Goal: Task Accomplishment & Management: Use online tool/utility

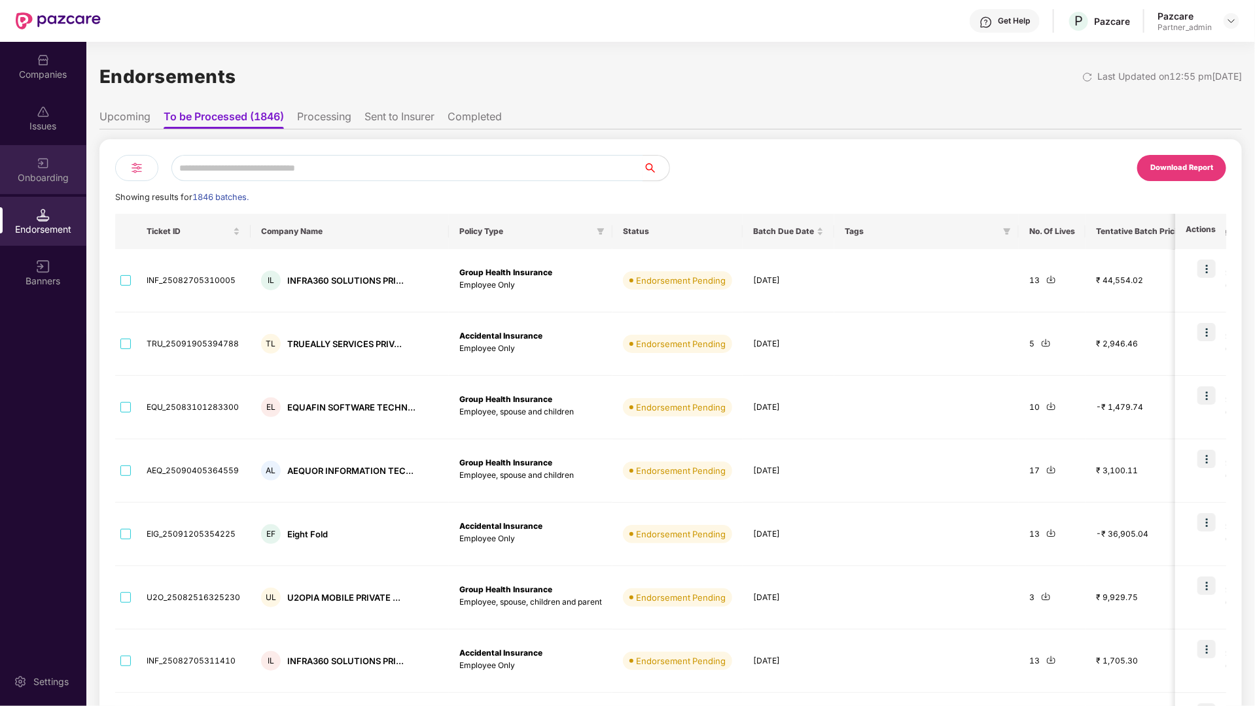
click at [58, 162] on div "Onboarding" at bounding box center [43, 169] width 86 height 49
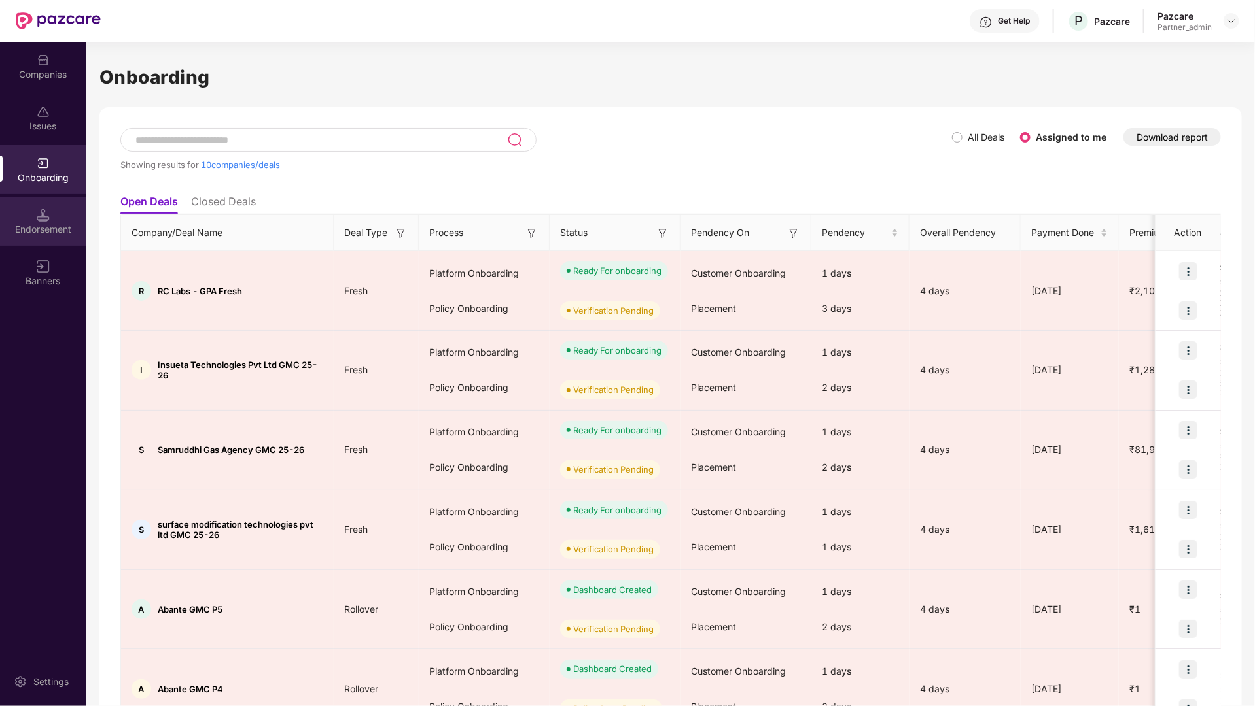
click at [37, 209] on img at bounding box center [43, 215] width 13 height 13
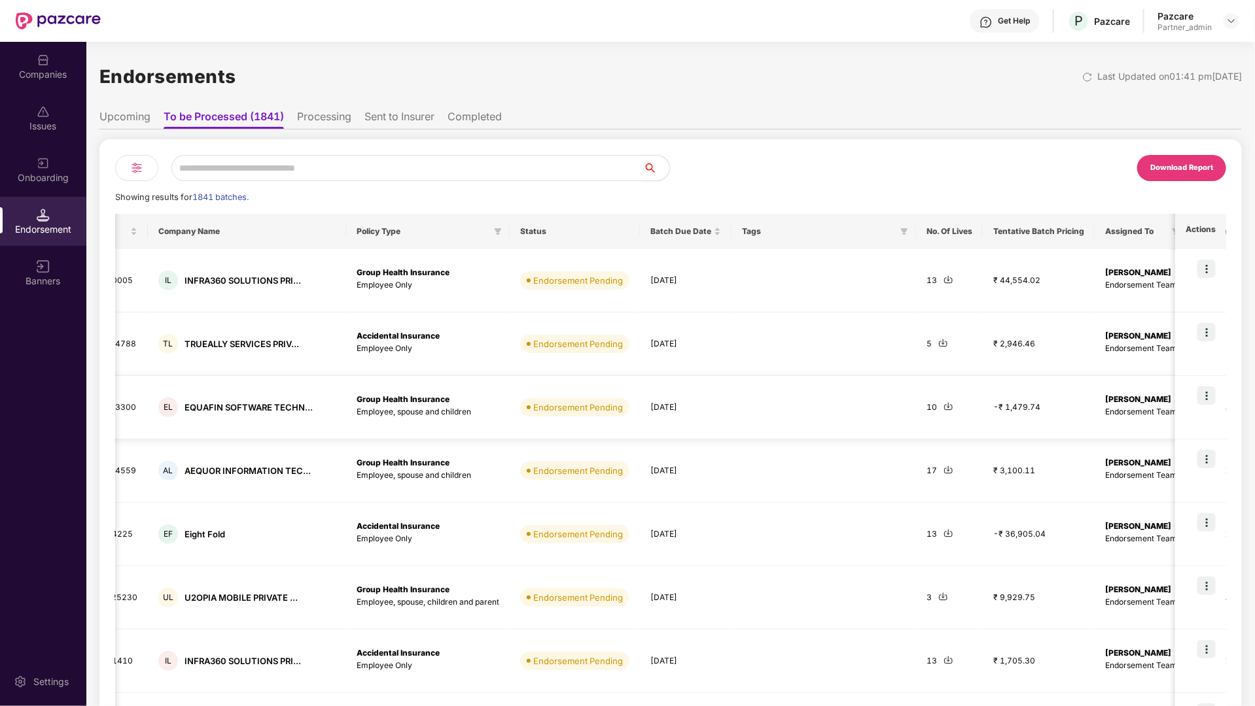
scroll to position [0, 102]
click at [124, 164] on div at bounding box center [136, 168] width 43 height 26
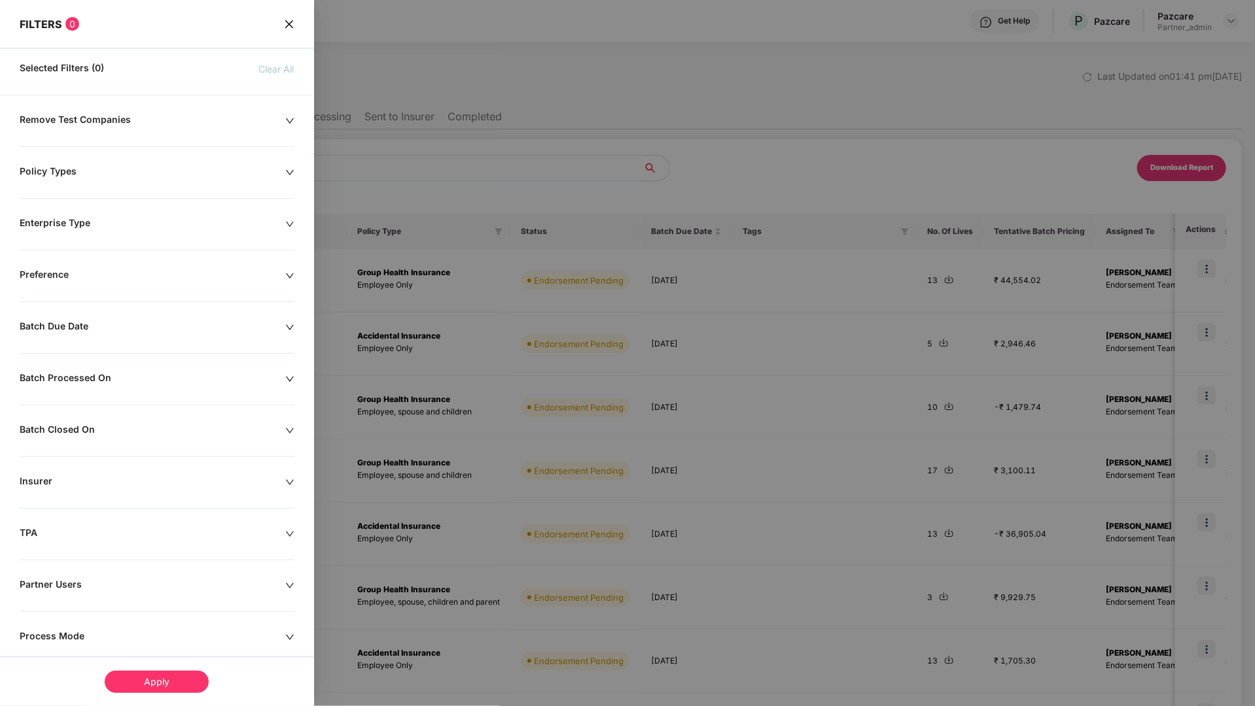
scroll to position [84, 0]
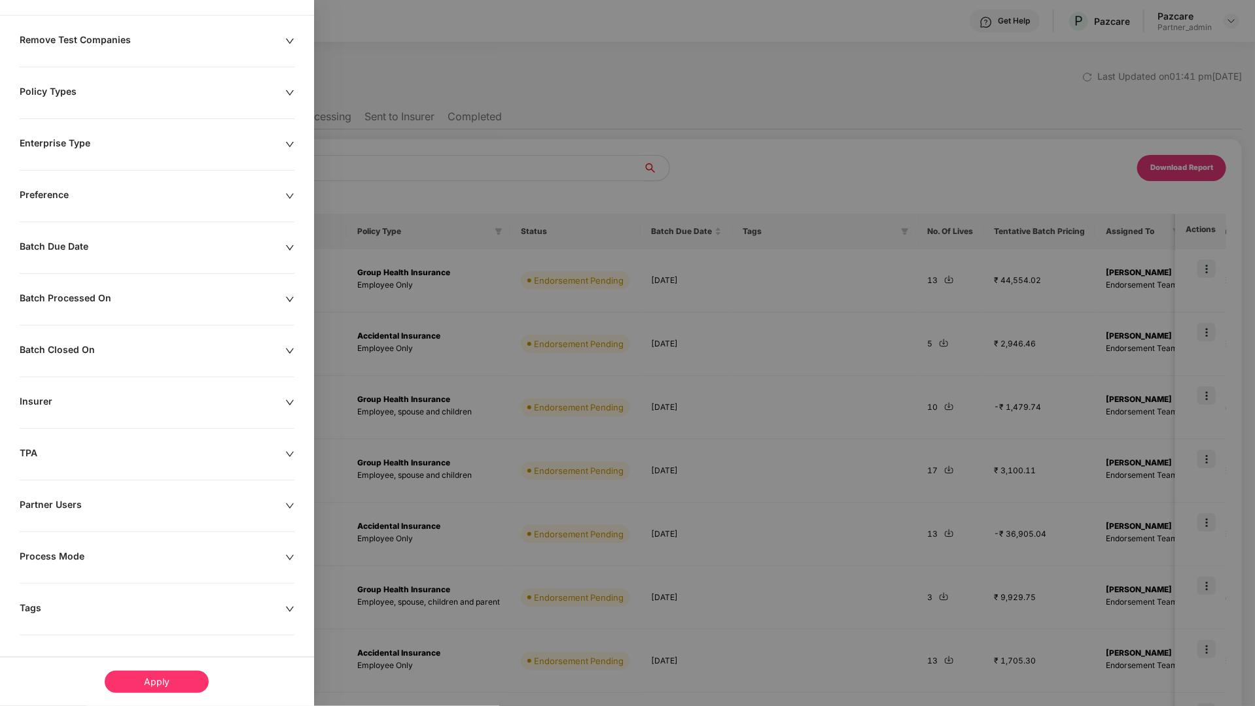
click at [92, 606] on div "Tags" at bounding box center [153, 609] width 266 height 14
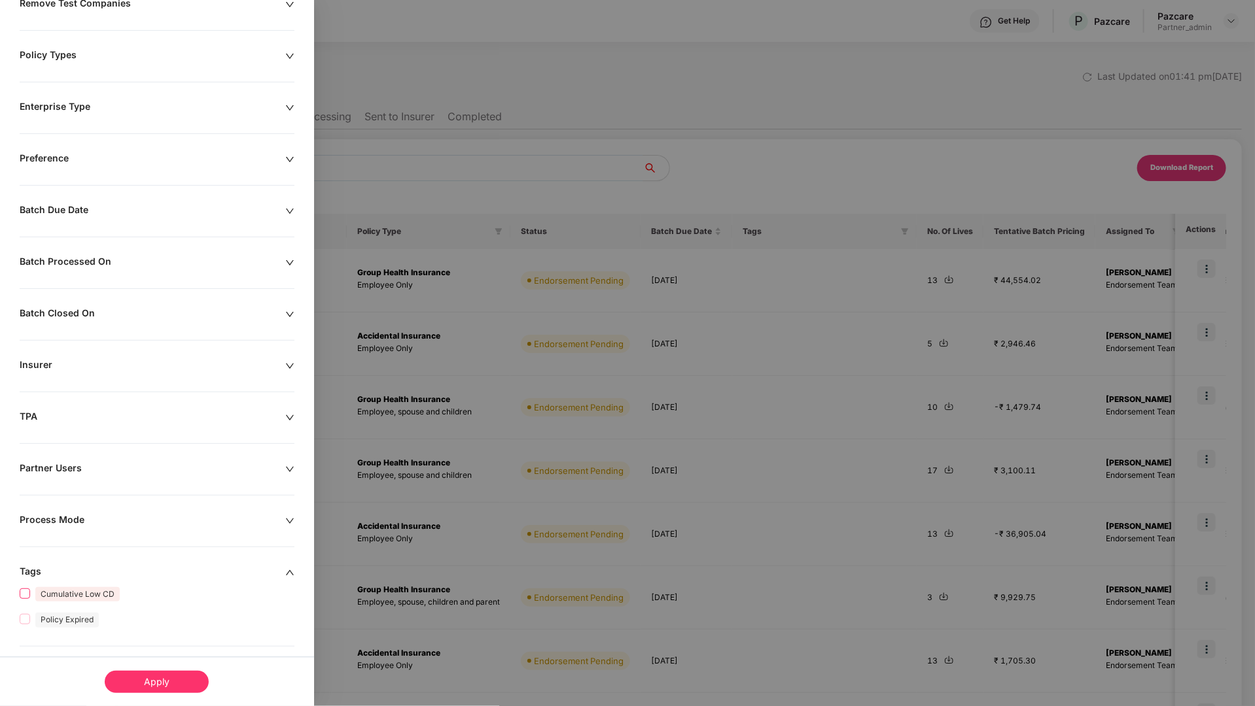
click at [30, 595] on span "Cumulative Low CD" at bounding box center [77, 594] width 95 height 15
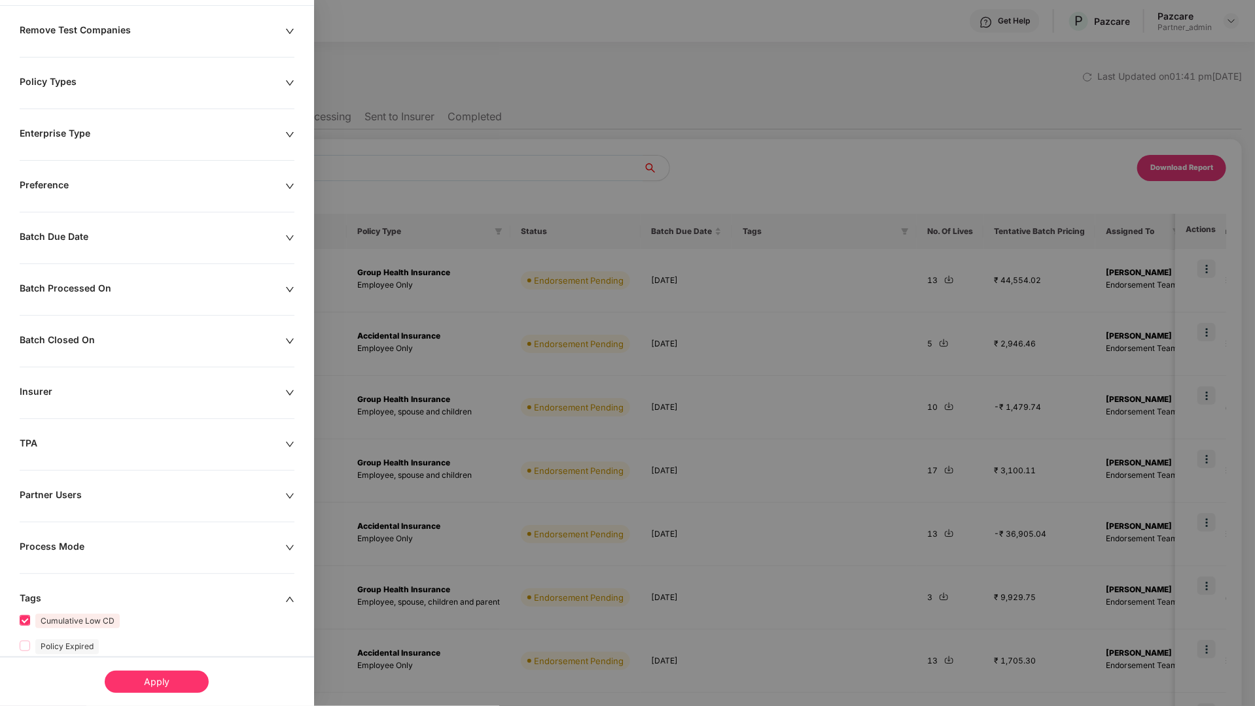
scroll to position [144, 0]
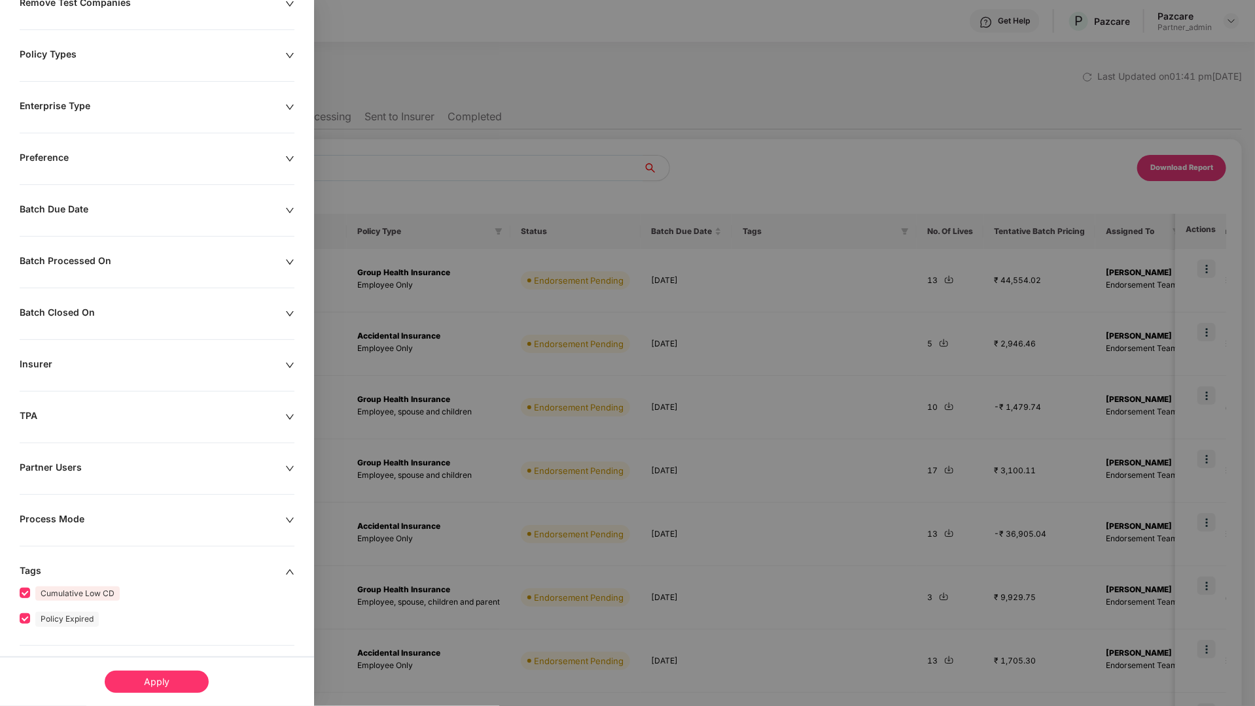
click at [153, 683] on div "Apply" at bounding box center [157, 682] width 104 height 22
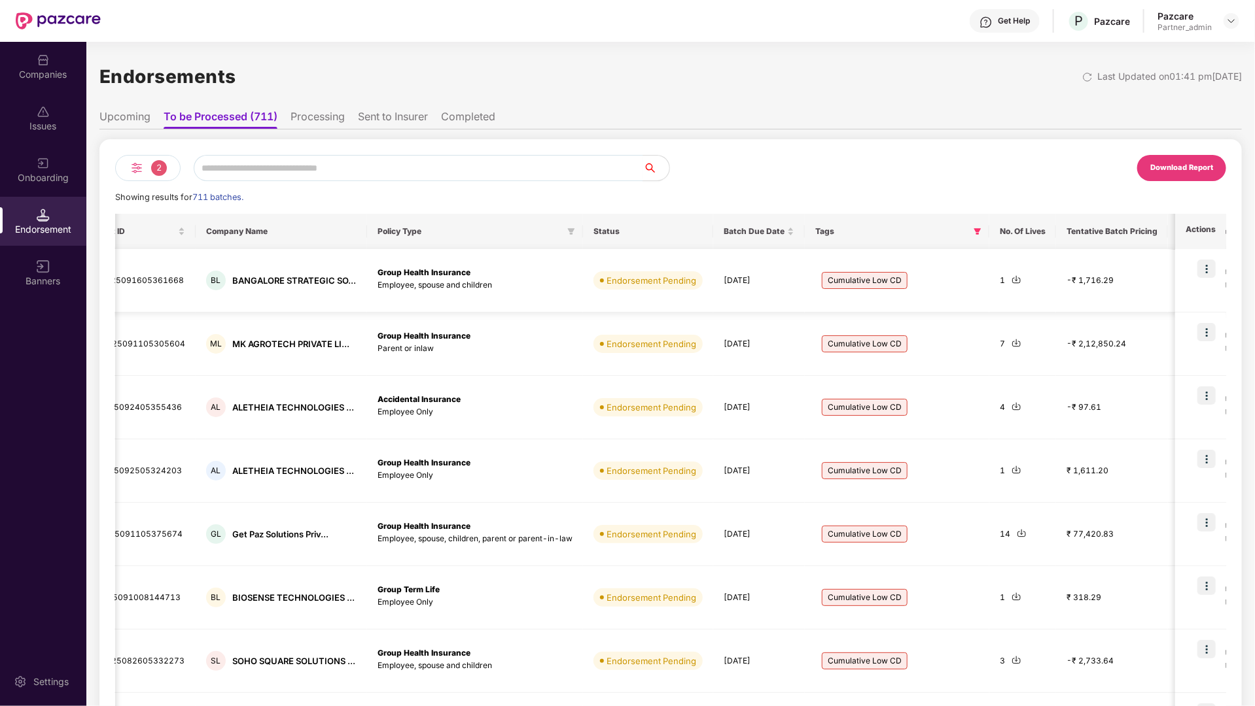
scroll to position [0, 0]
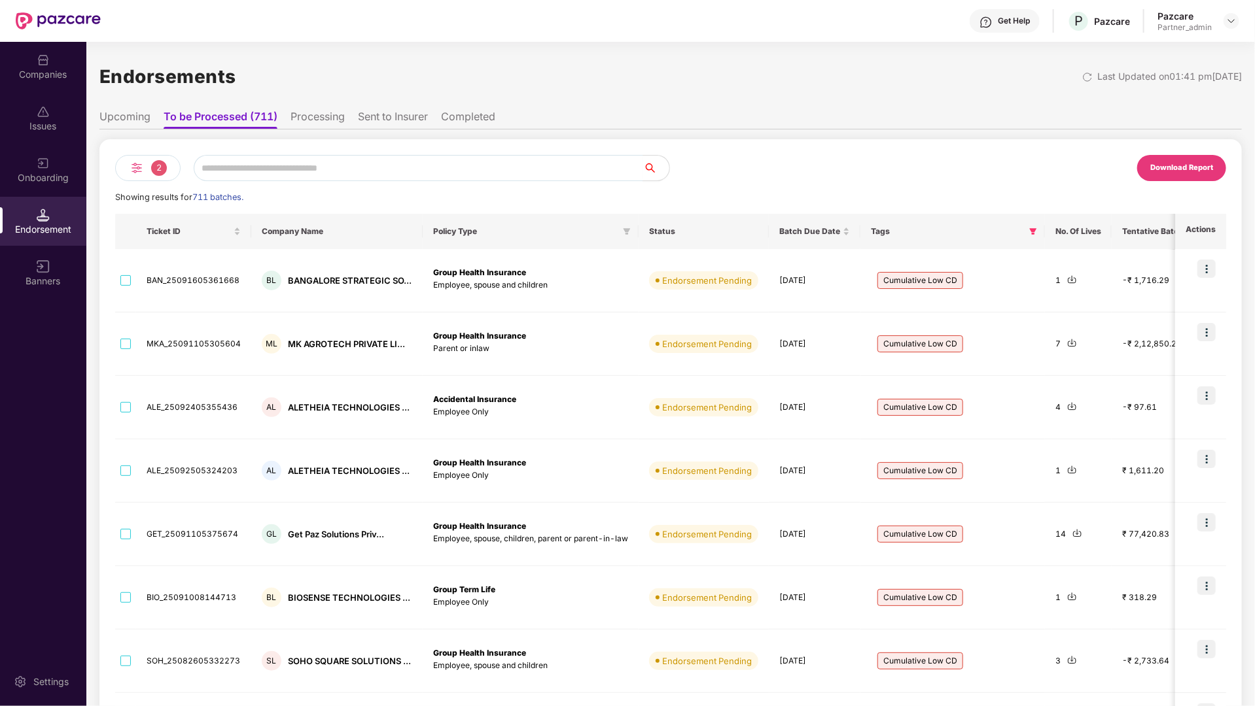
click at [164, 162] on span "2" at bounding box center [159, 168] width 16 height 16
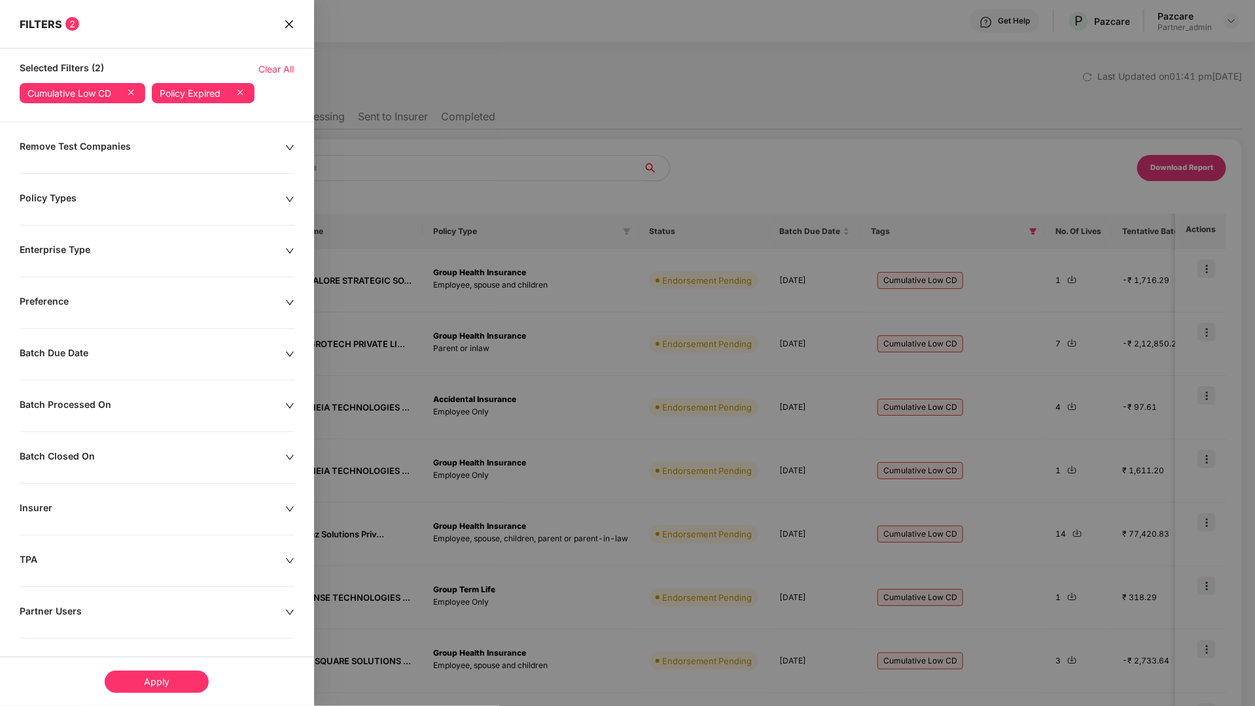
click at [138, 671] on div "Apply" at bounding box center [157, 682] width 104 height 22
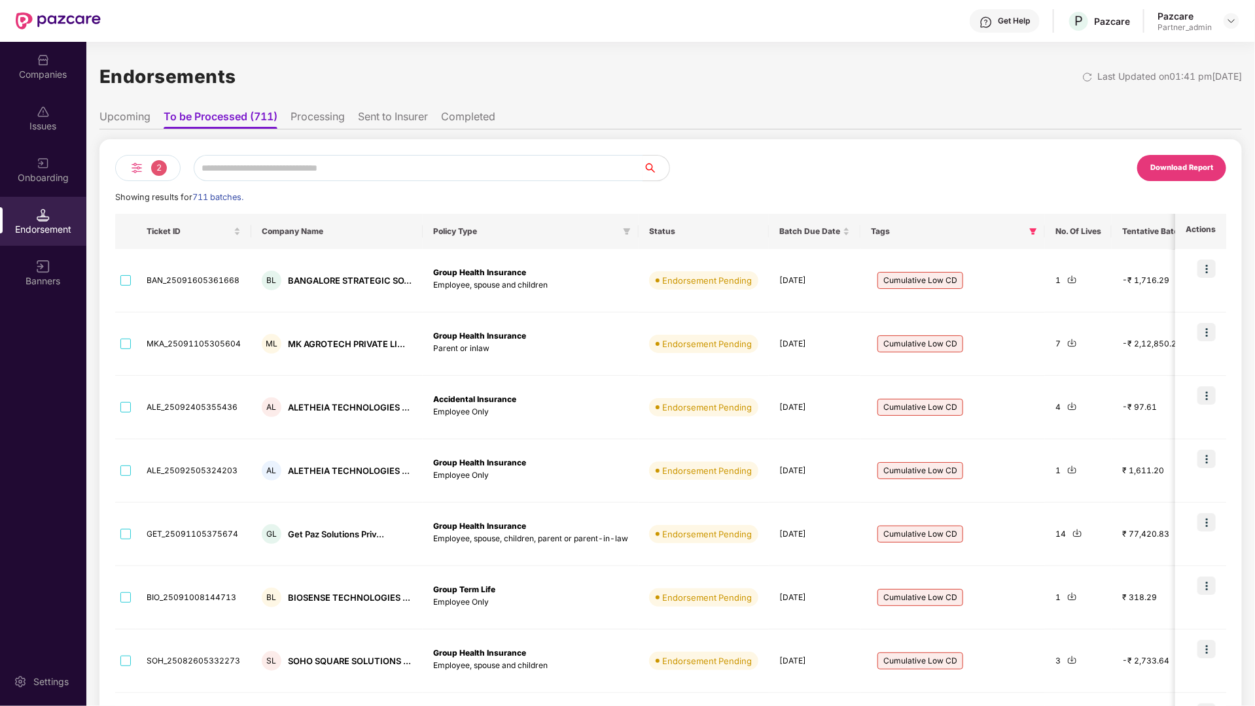
click at [152, 173] on div "2" at bounding box center [147, 168] width 65 height 26
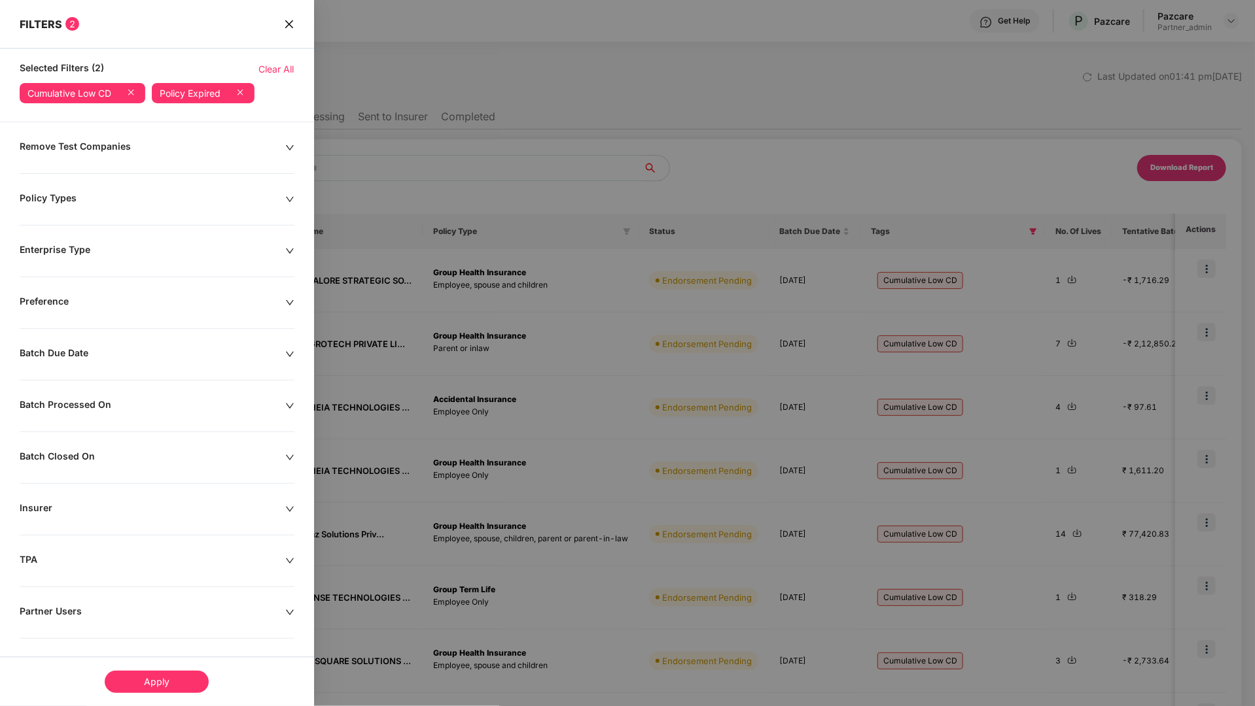
click at [131, 99] on div at bounding box center [124, 93] width 26 height 15
click at [133, 96] on icon at bounding box center [130, 92] width 13 height 13
click at [108, 94] on icon at bounding box center [107, 92] width 13 height 13
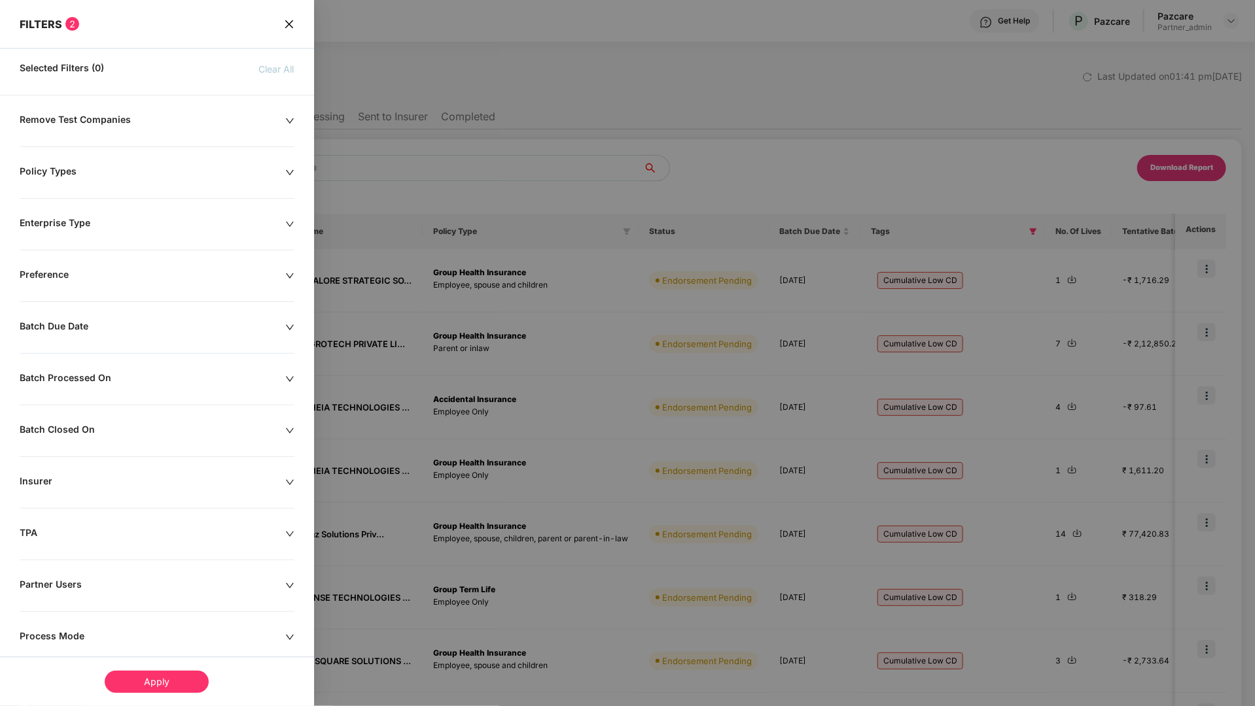
click at [152, 689] on div "Apply" at bounding box center [157, 682] width 104 height 22
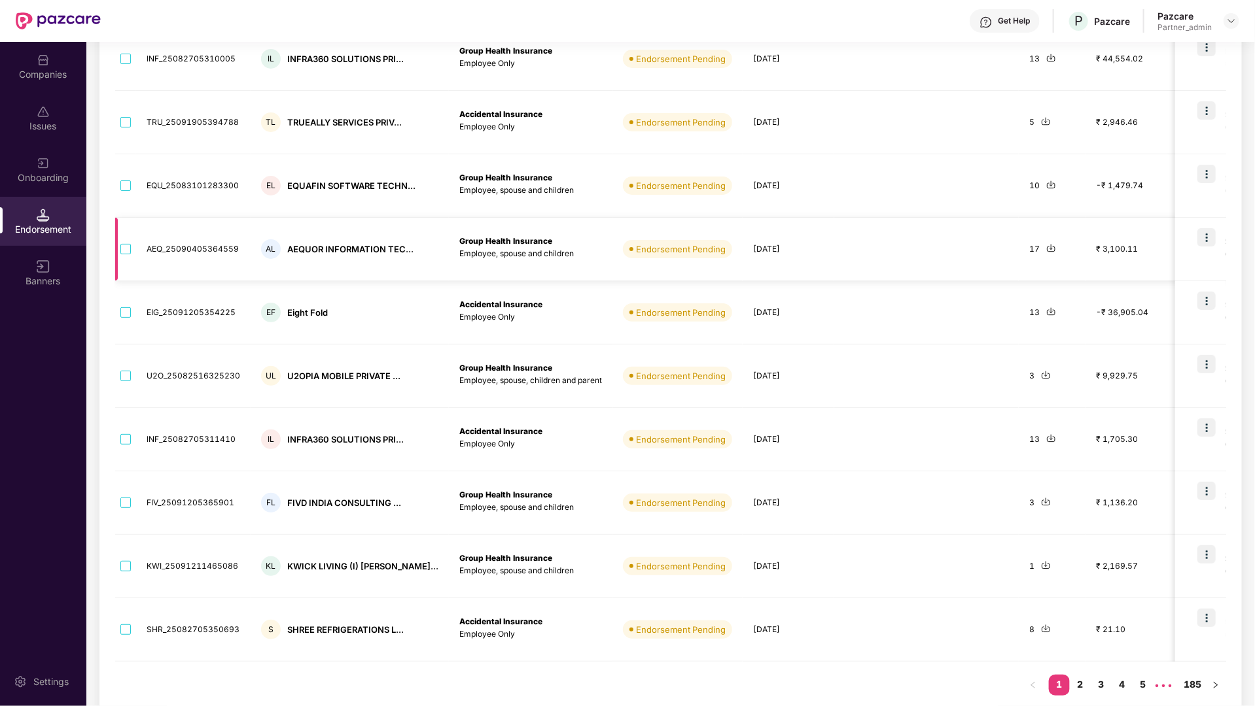
scroll to position [243, 0]
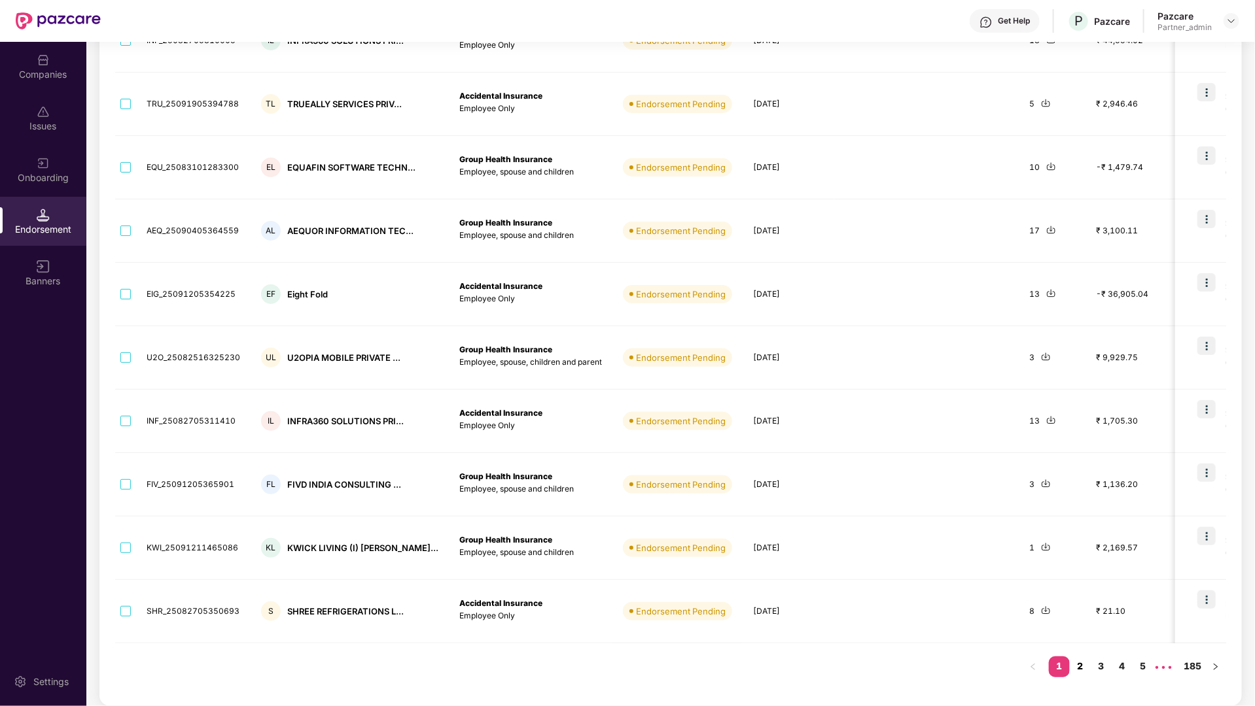
click at [1076, 663] on link "2" at bounding box center [1079, 667] width 21 height 20
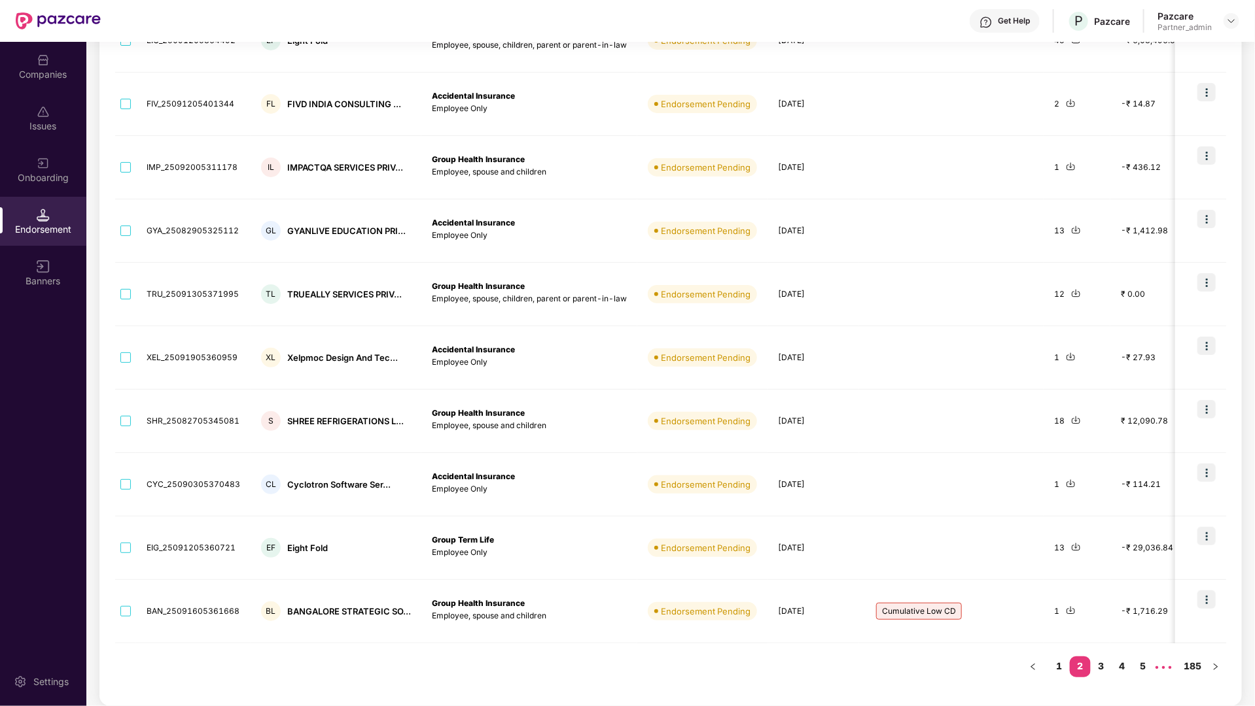
scroll to position [0, 0]
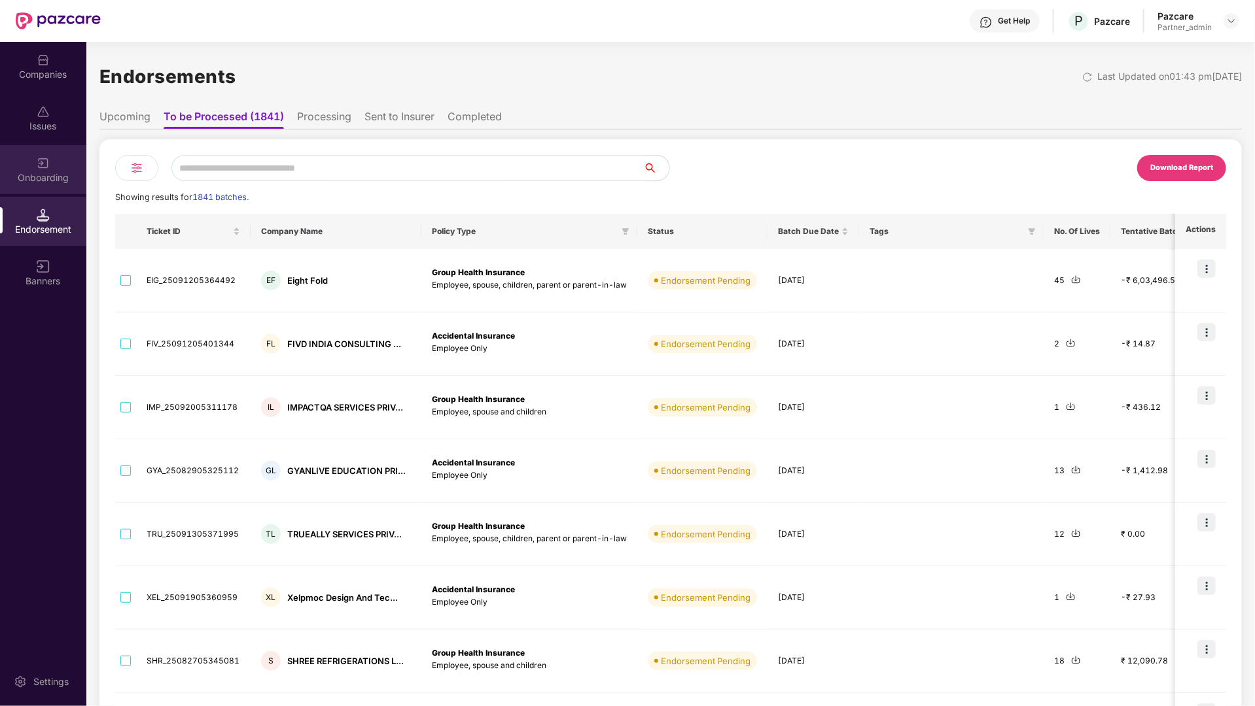
click at [50, 173] on div "Onboarding" at bounding box center [43, 177] width 86 height 13
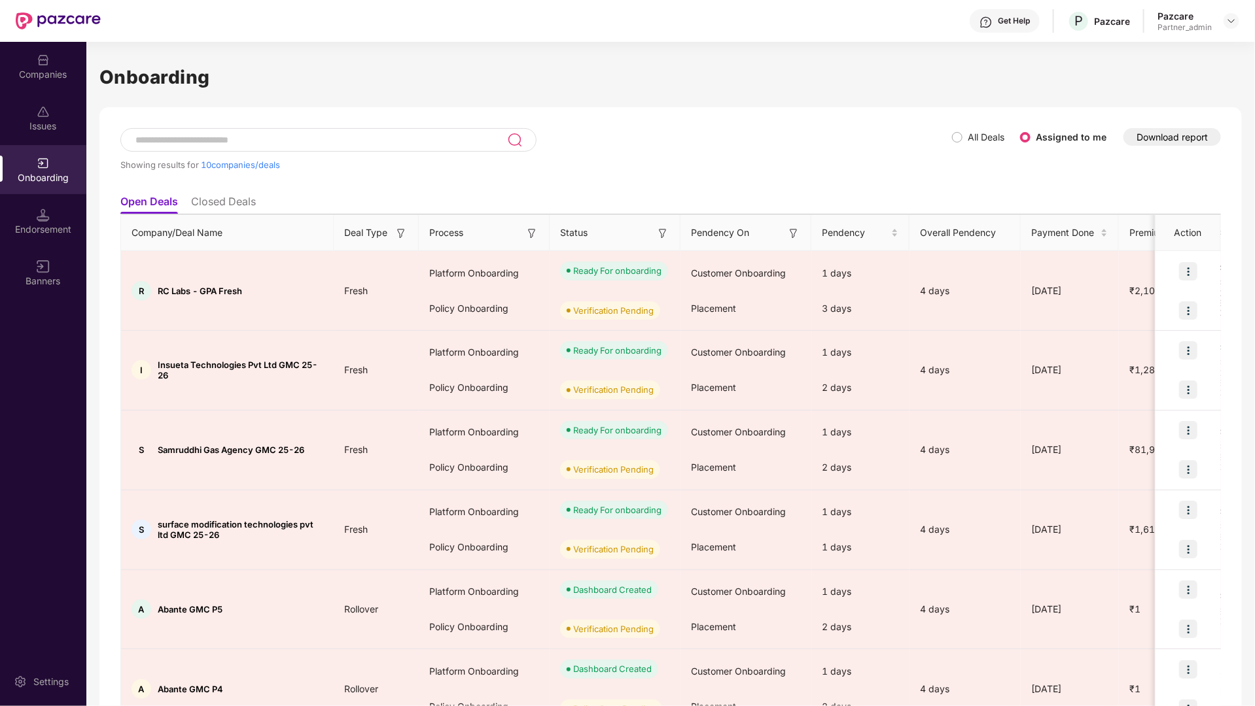
click at [963, 139] on span "All Deals" at bounding box center [985, 137] width 47 height 14
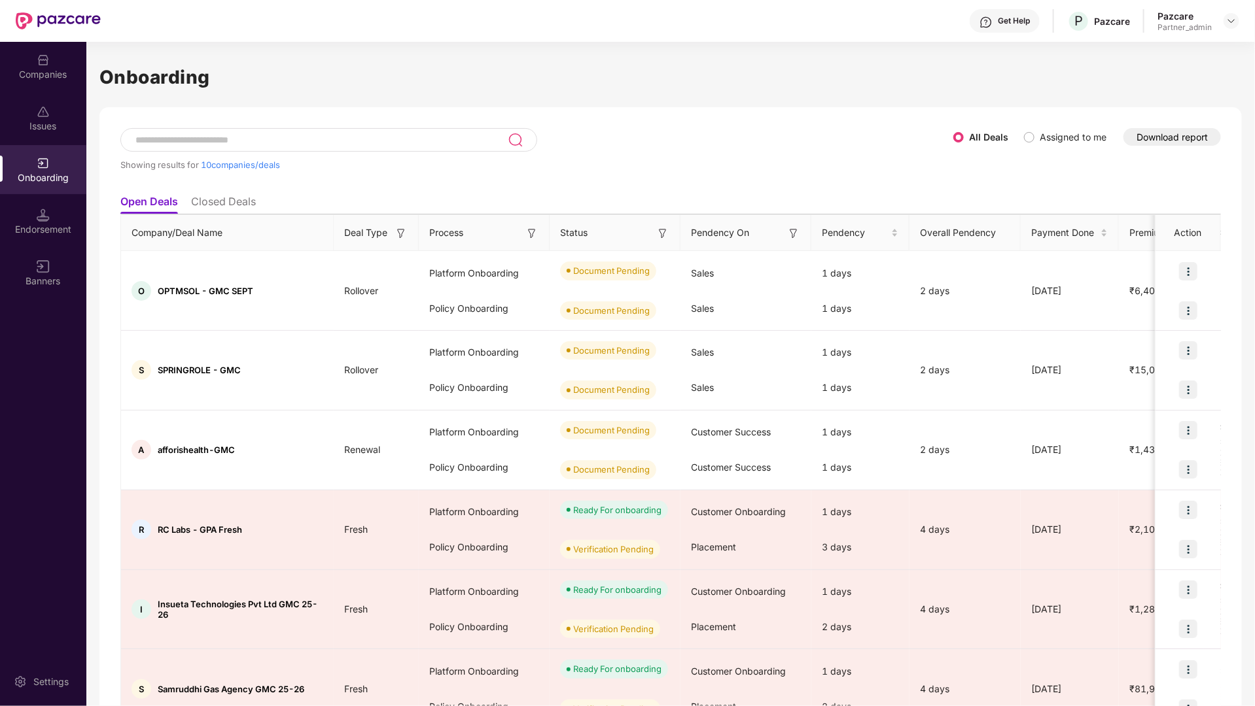
click at [1042, 139] on label "Assigned to me" at bounding box center [1072, 136] width 67 height 11
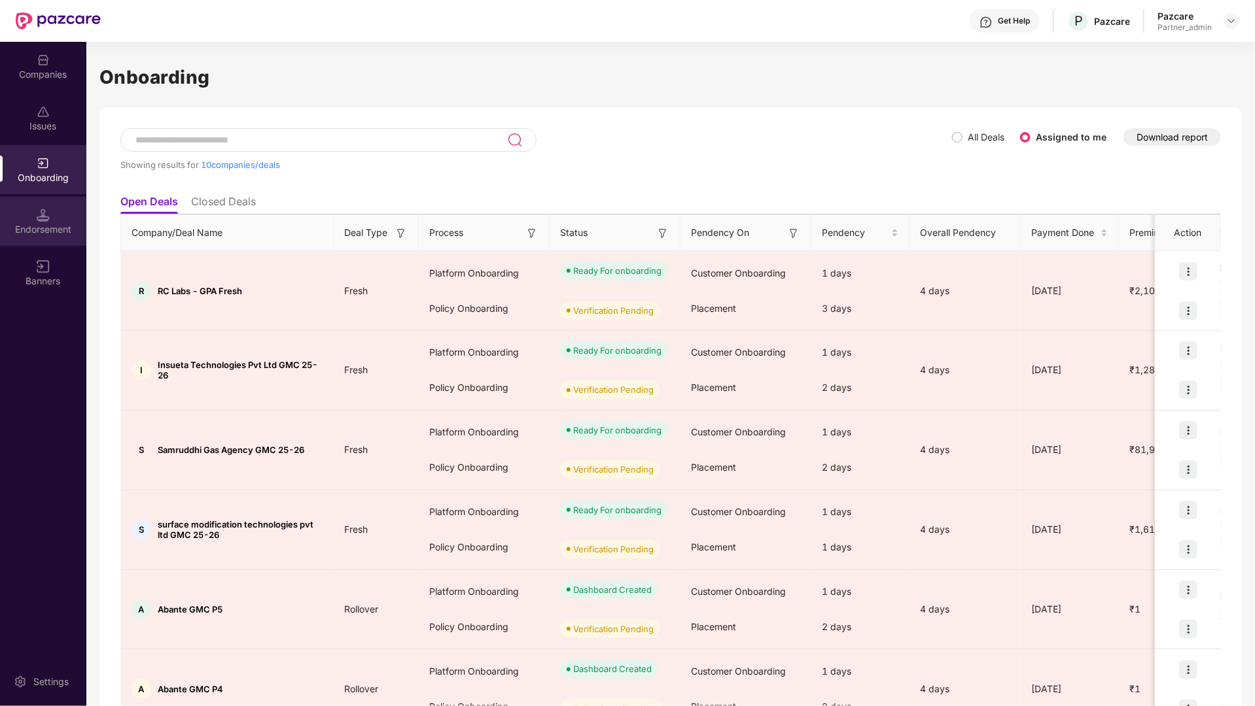
click at [56, 213] on div "Endorsement" at bounding box center [43, 221] width 86 height 49
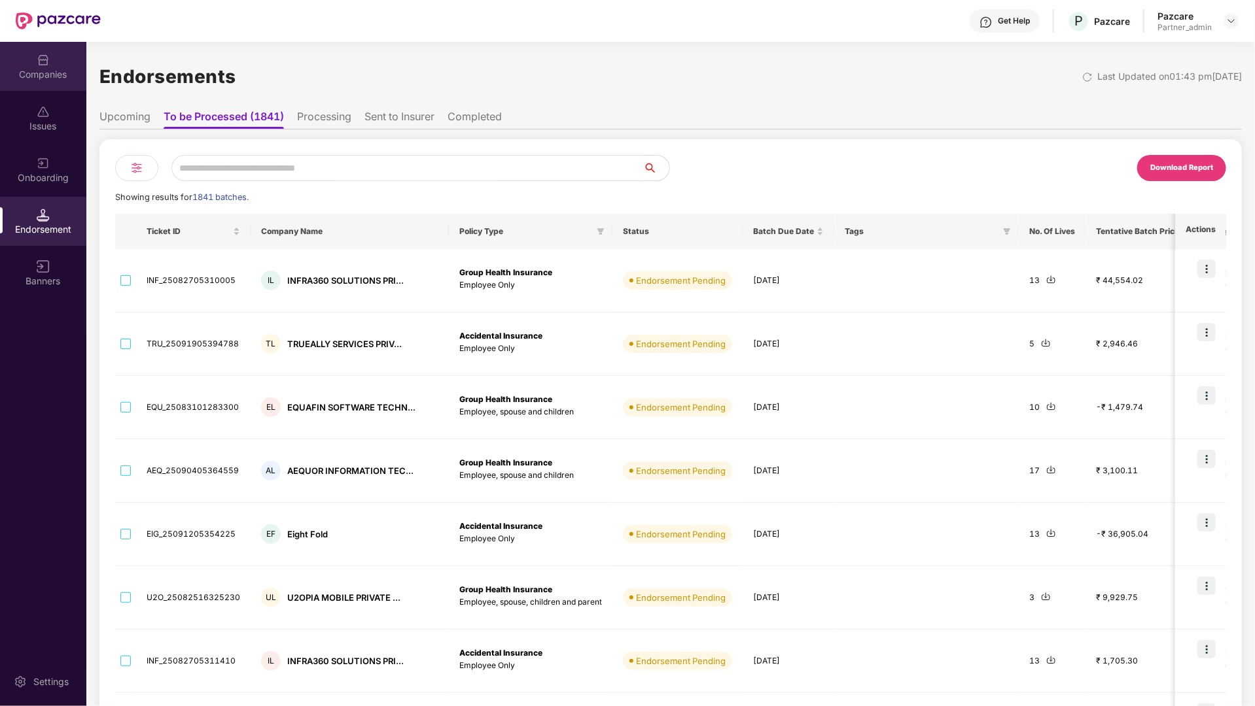
click at [36, 76] on div "Companies" at bounding box center [43, 74] width 86 height 13
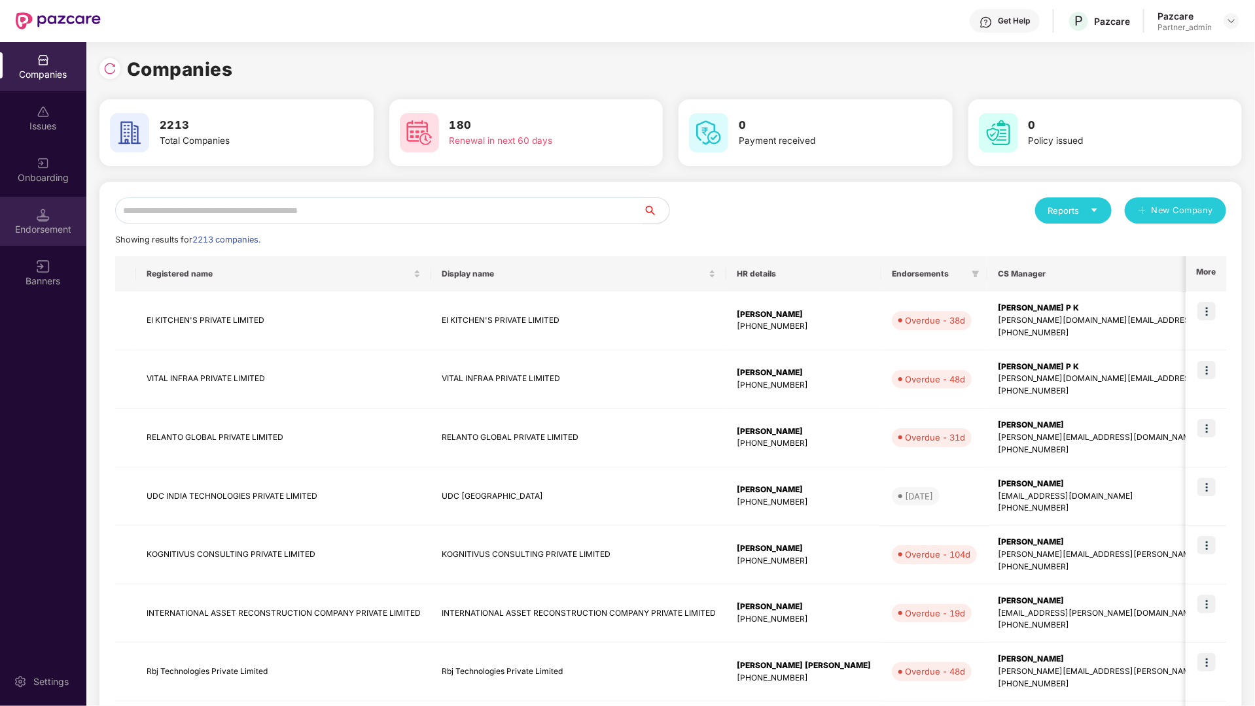
click at [45, 223] on div "Endorsement" at bounding box center [43, 229] width 86 height 13
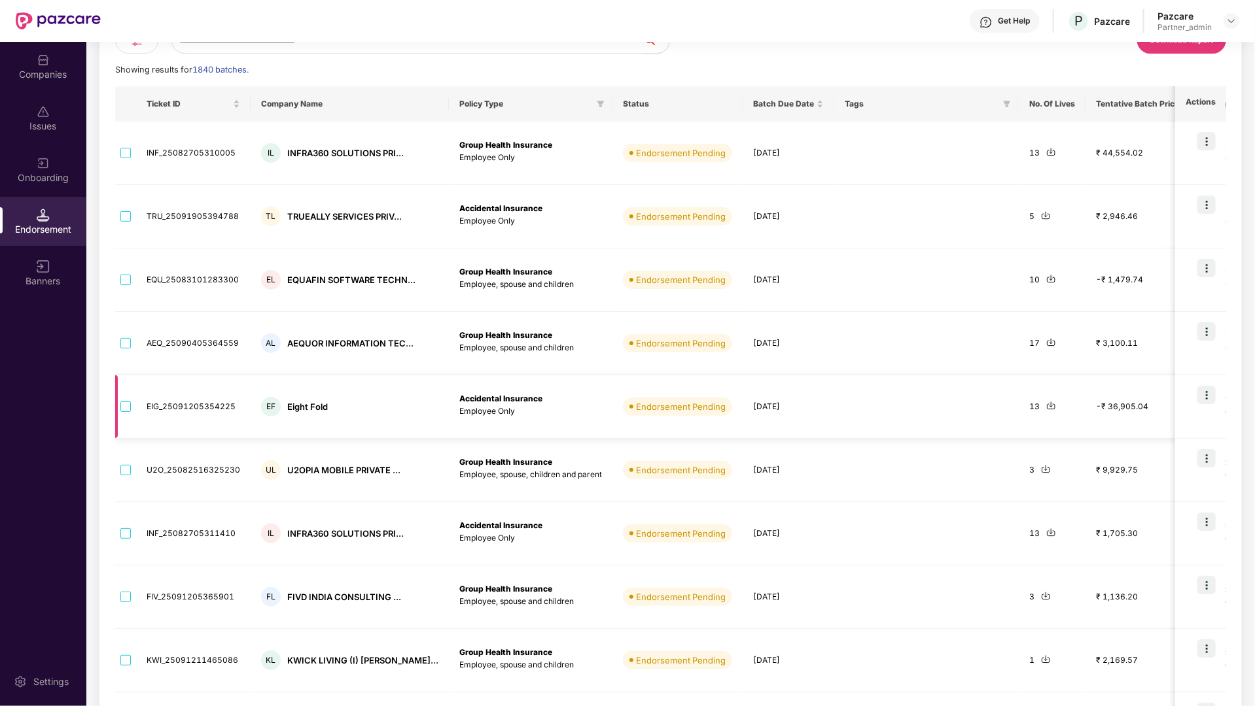
scroll to position [61, 0]
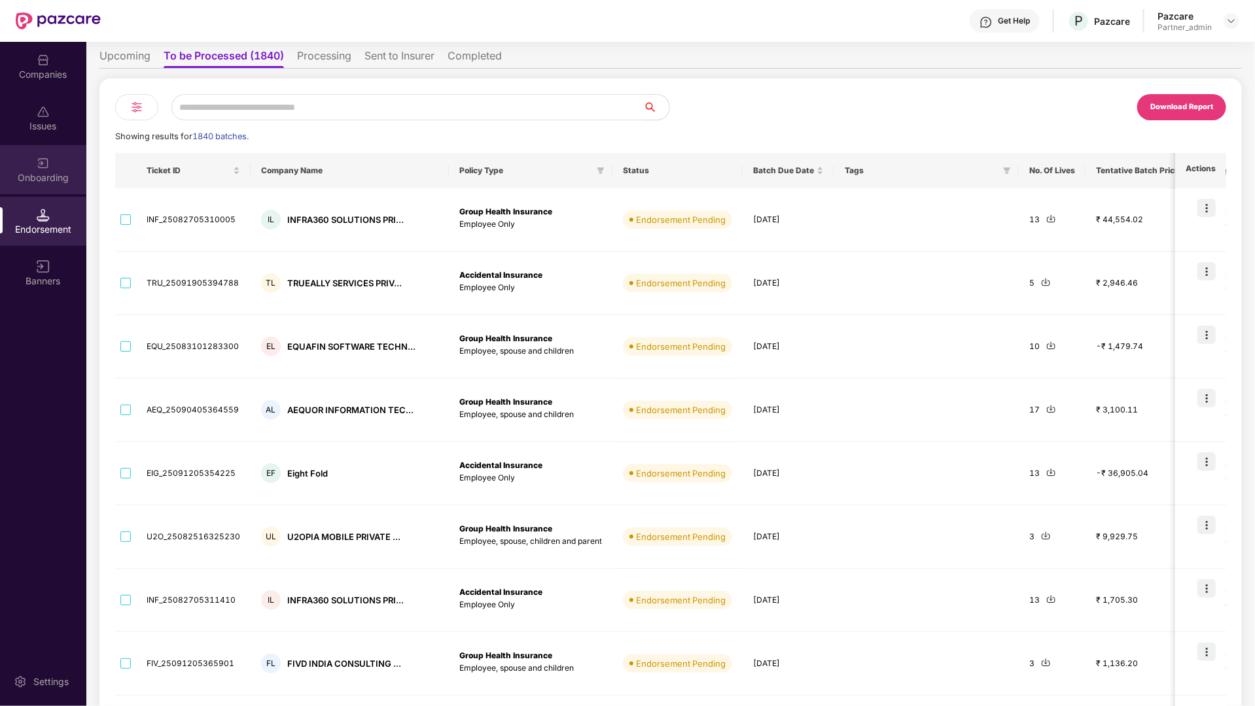
click at [20, 148] on div "Onboarding" at bounding box center [43, 169] width 86 height 49
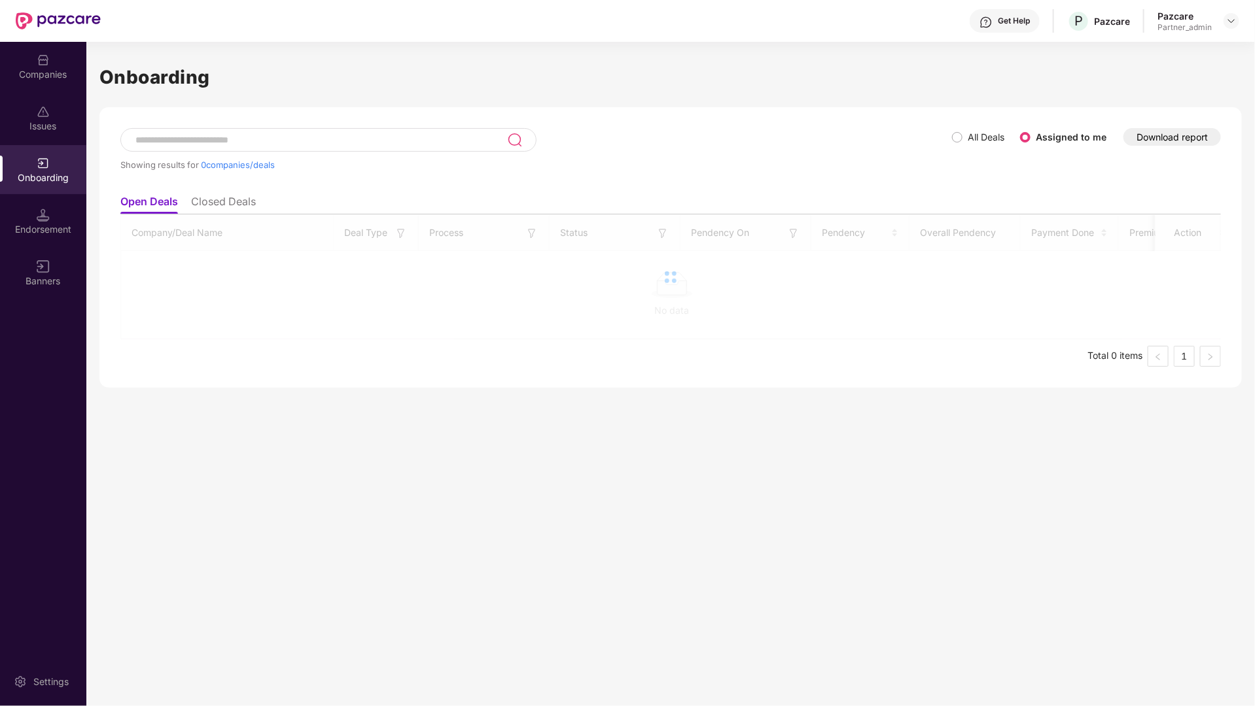
scroll to position [0, 0]
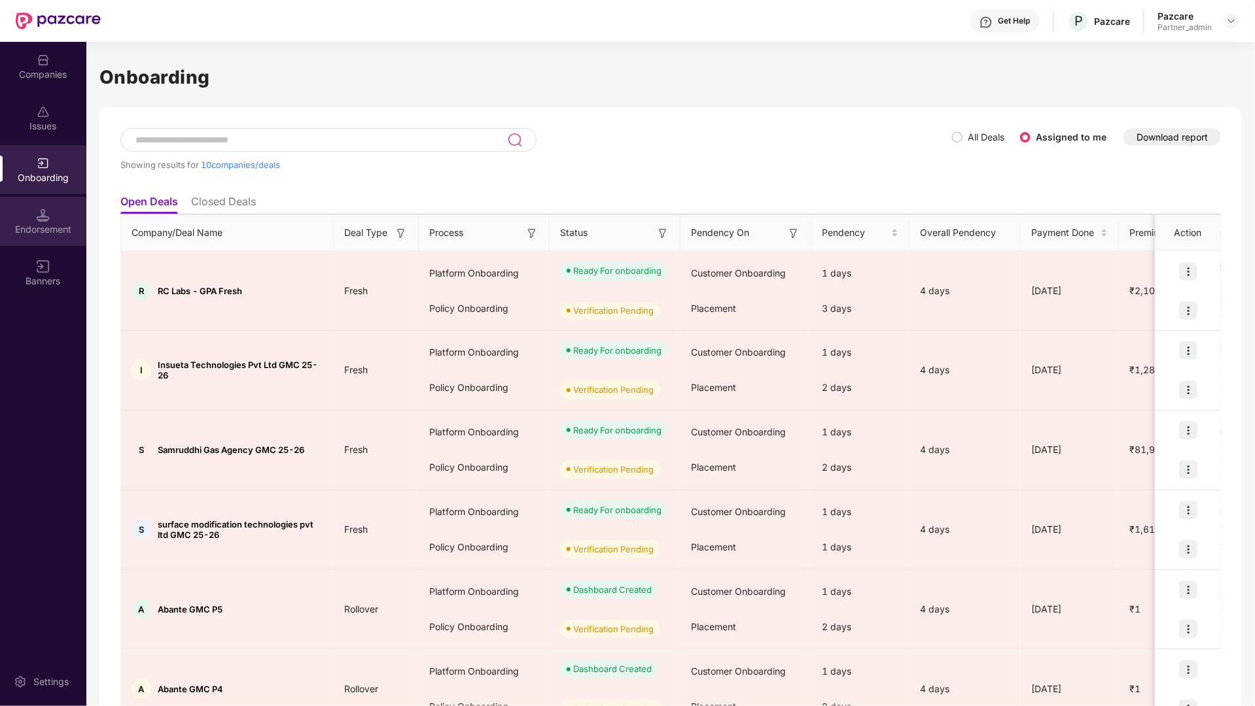
click at [20, 216] on div "Endorsement" at bounding box center [43, 221] width 86 height 49
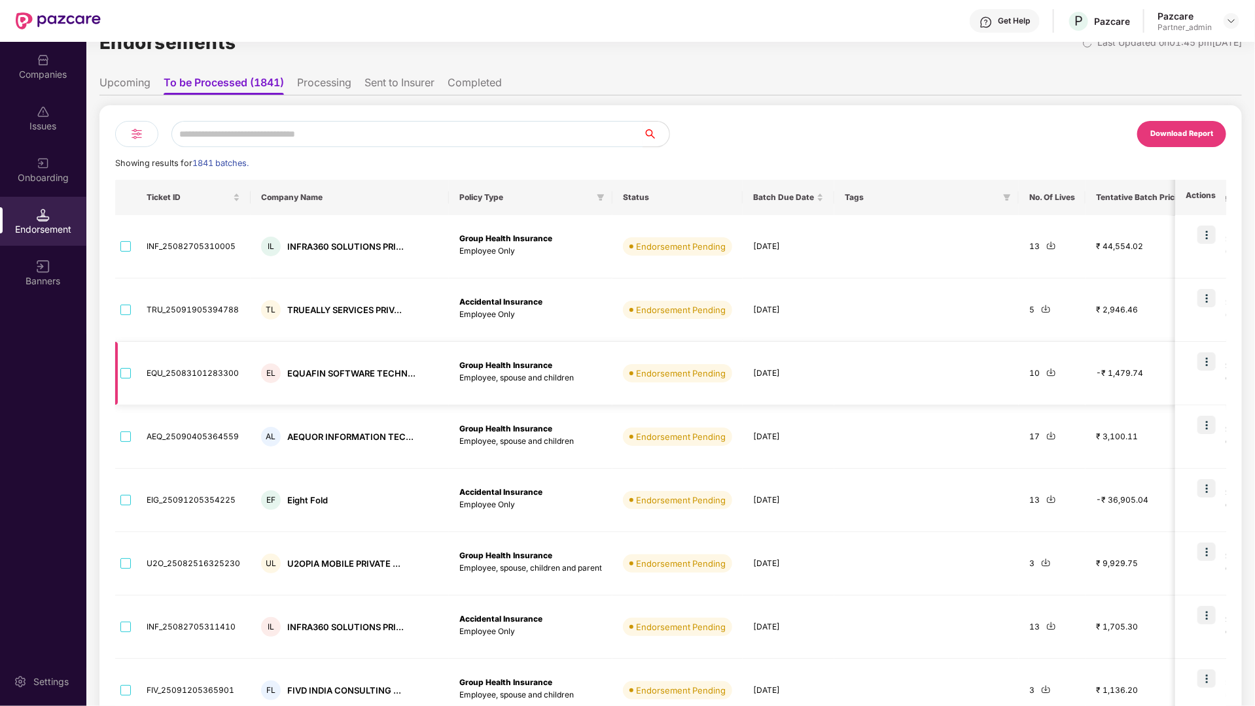
scroll to position [36, 0]
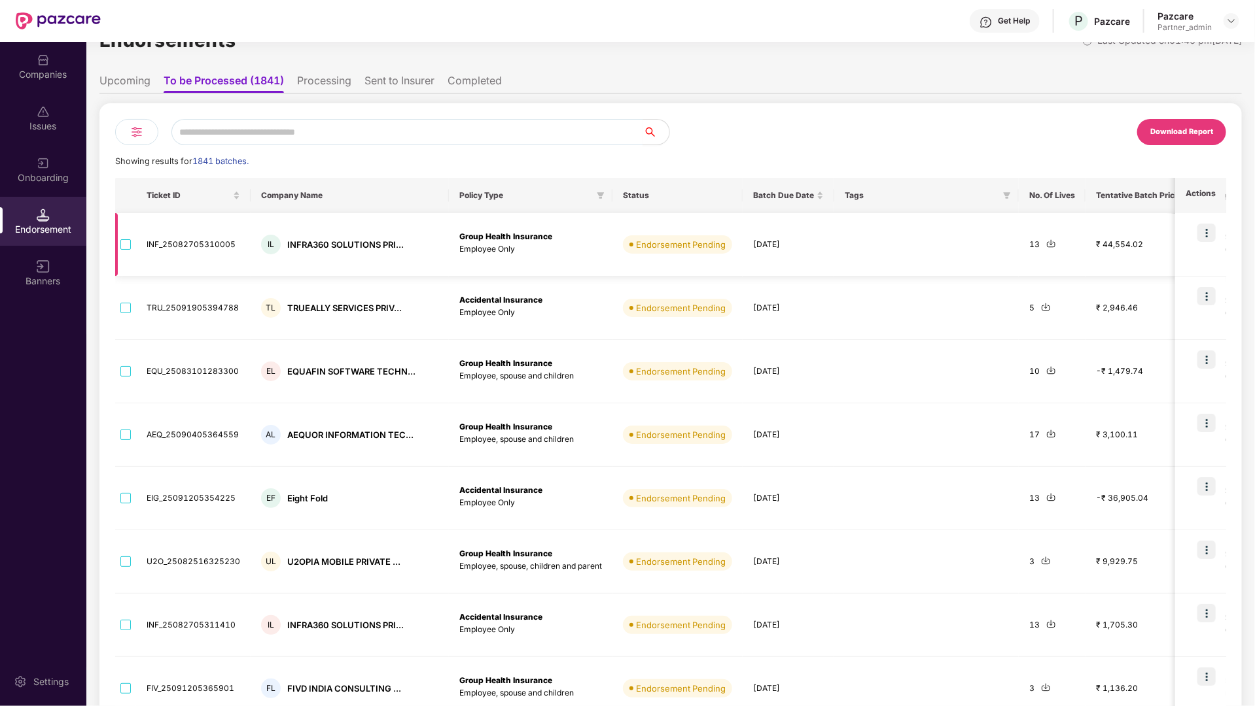
click at [1207, 232] on img at bounding box center [1206, 233] width 18 height 18
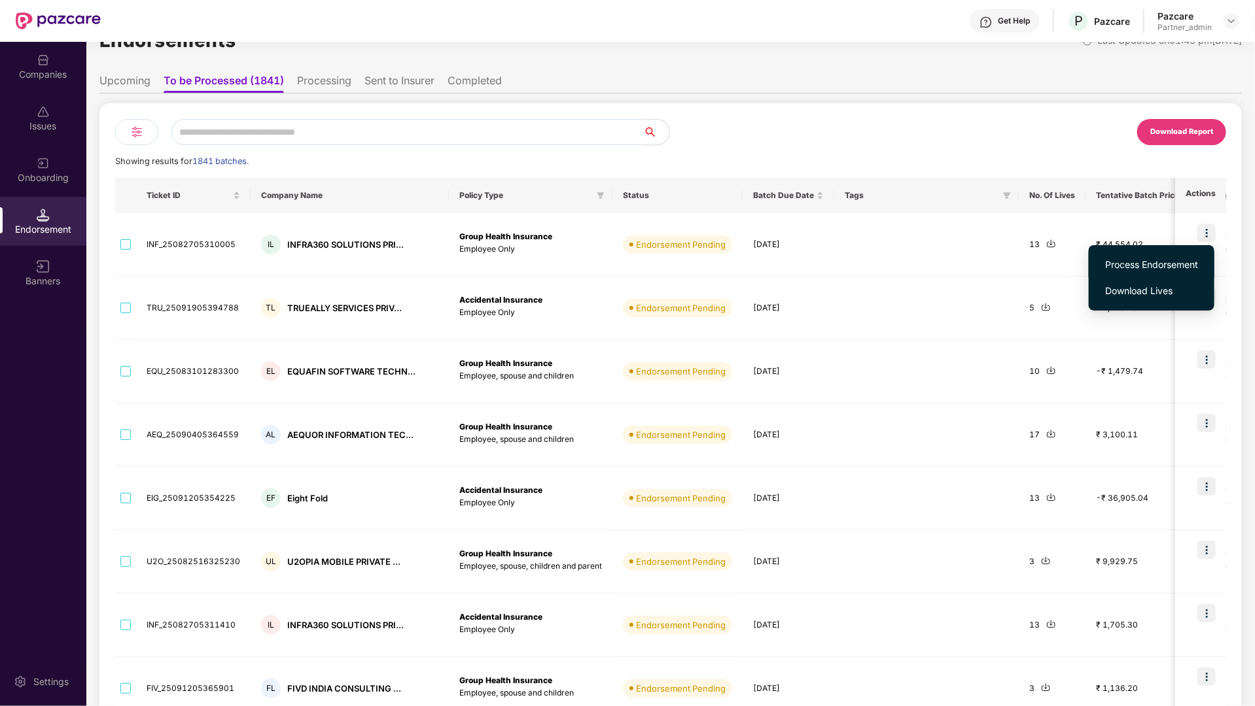
click at [1156, 263] on span "Process Endorsement" at bounding box center [1151, 265] width 93 height 14
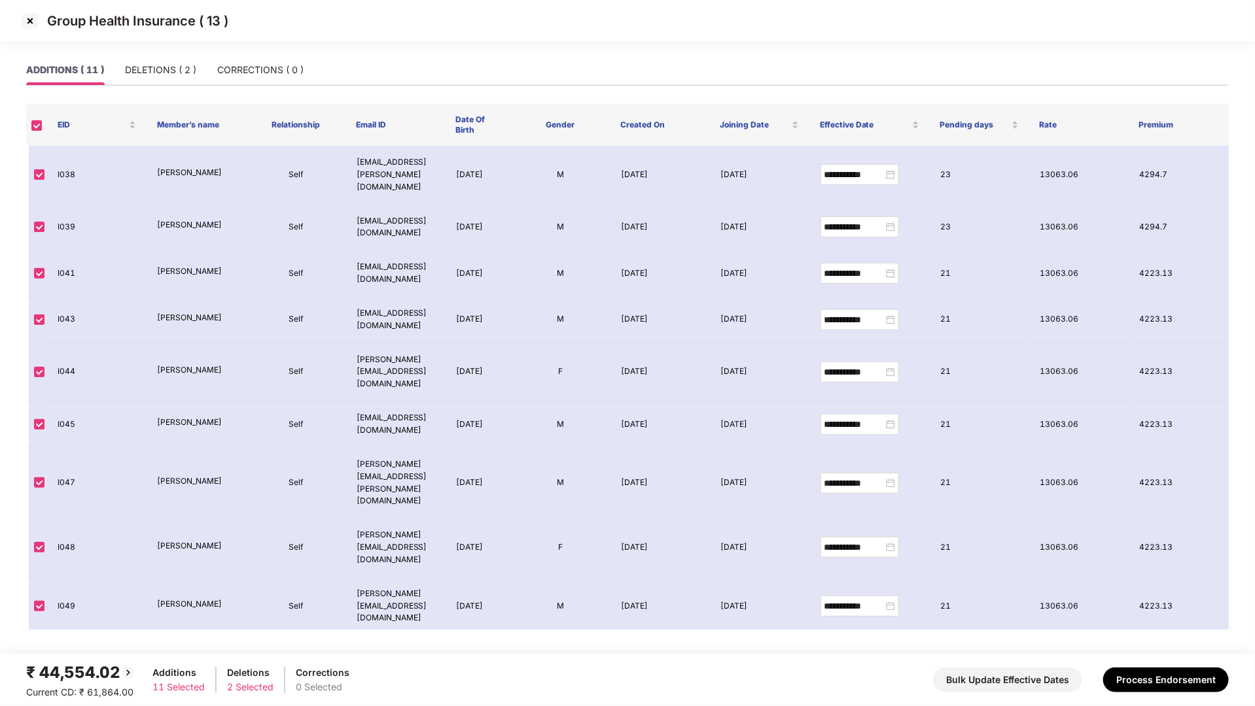
click at [29, 21] on img at bounding box center [30, 20] width 21 height 21
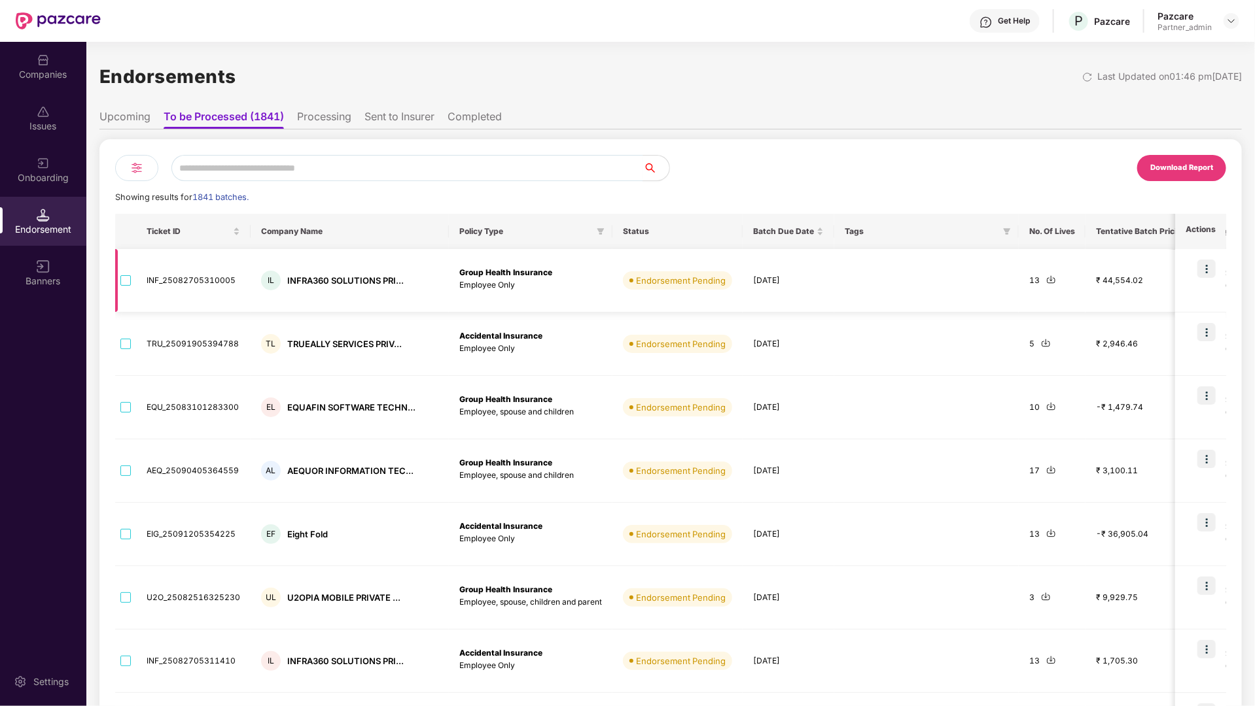
click at [1207, 275] on img at bounding box center [1206, 269] width 18 height 18
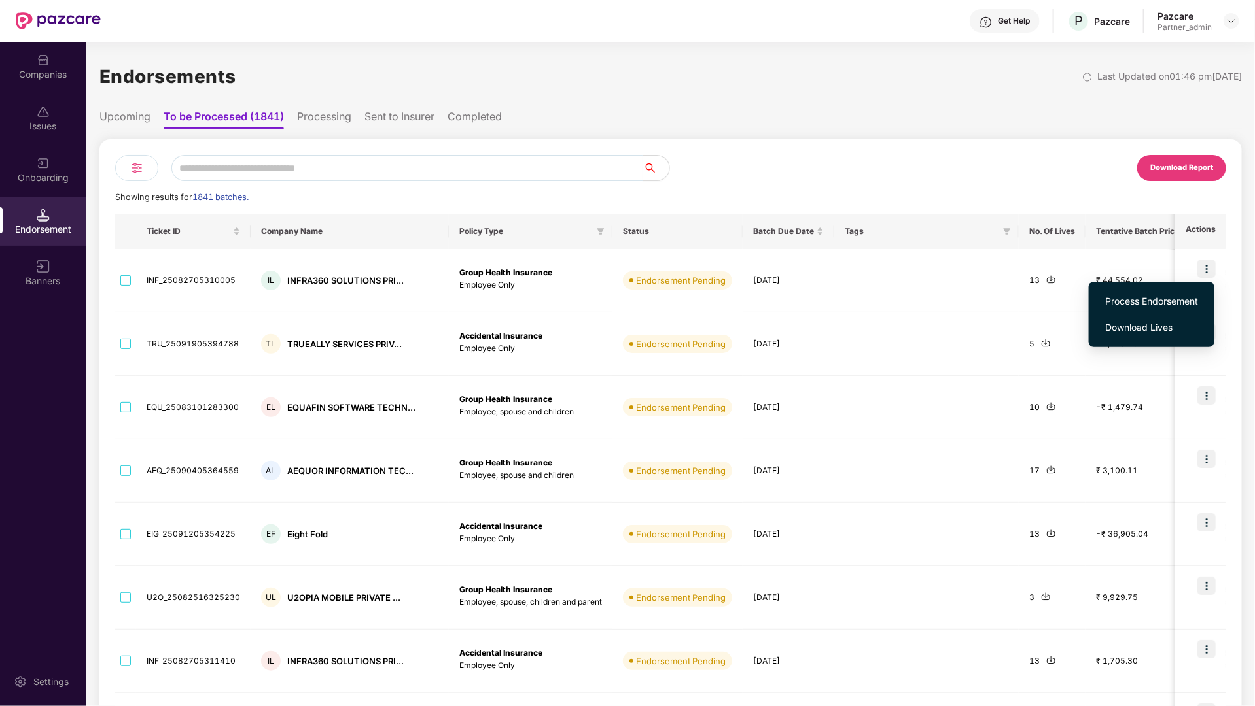
click at [1033, 186] on div "Download Report Showing results for 1841 batches. Ticket ID Company Name Policy…" at bounding box center [670, 543] width 1111 height 776
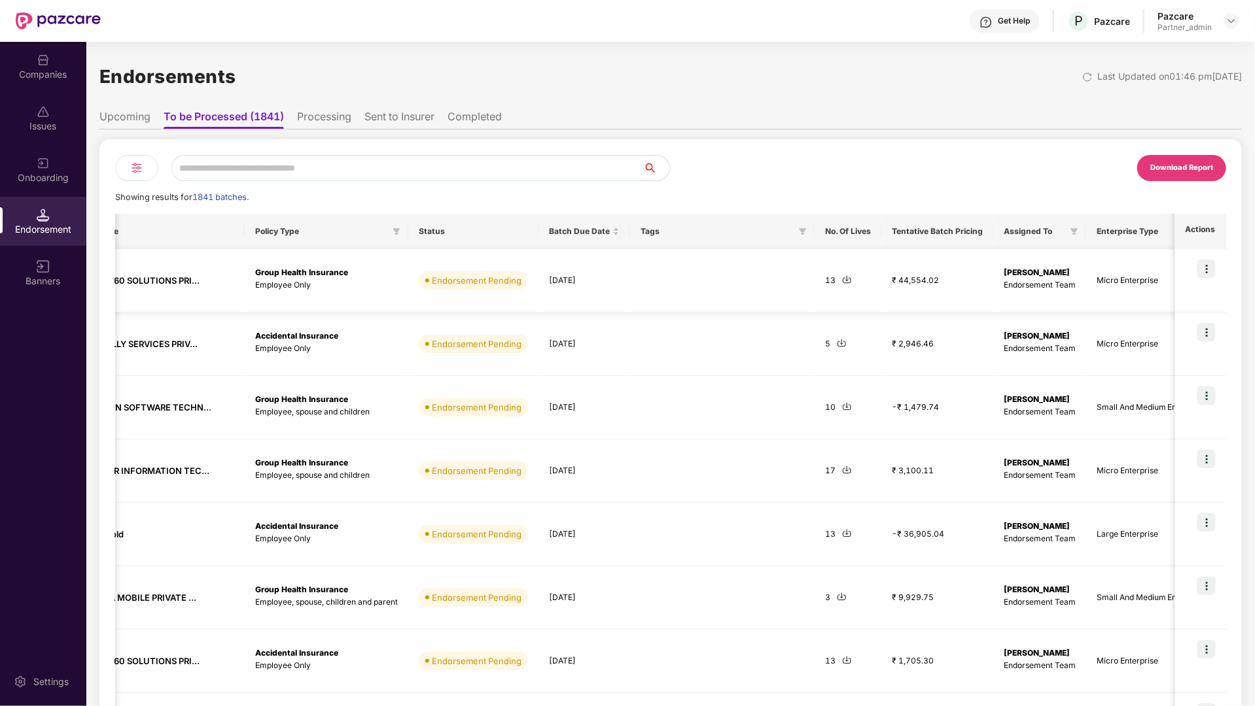
scroll to position [0, 0]
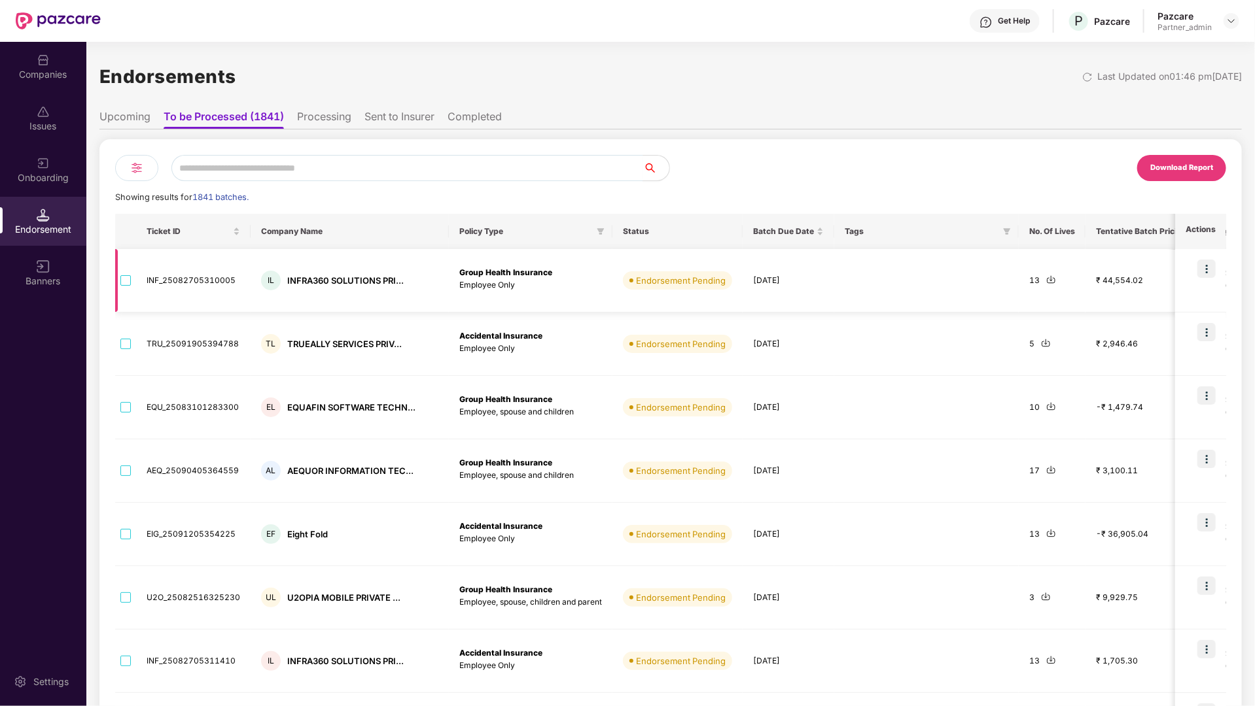
click at [1211, 270] on img at bounding box center [1206, 269] width 18 height 18
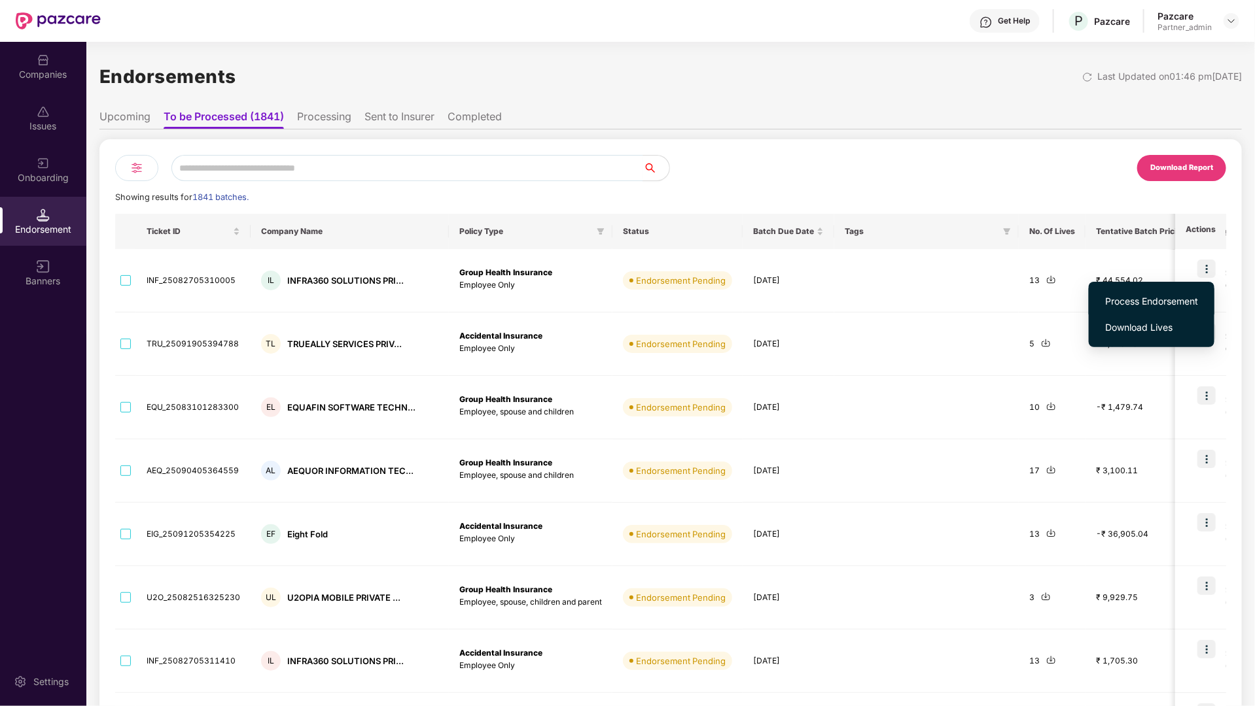
click at [1122, 302] on span "Process Endorsement" at bounding box center [1151, 301] width 93 height 14
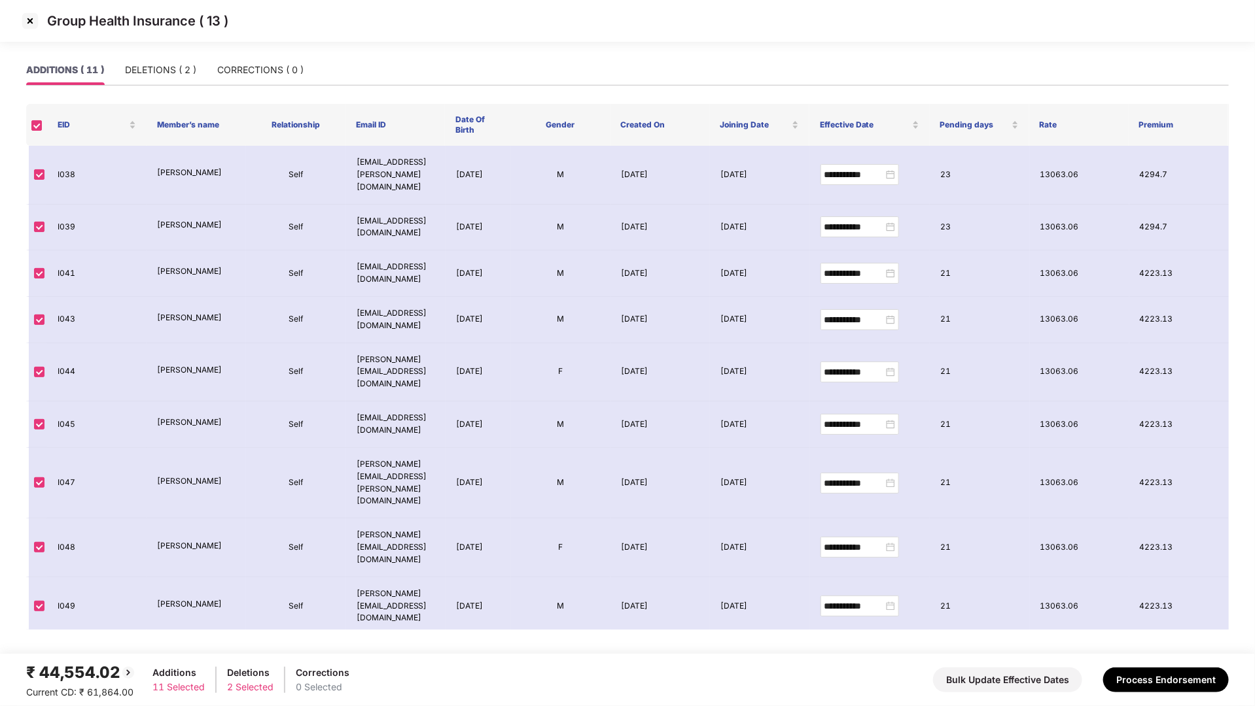
click at [28, 22] on img at bounding box center [30, 20] width 21 height 21
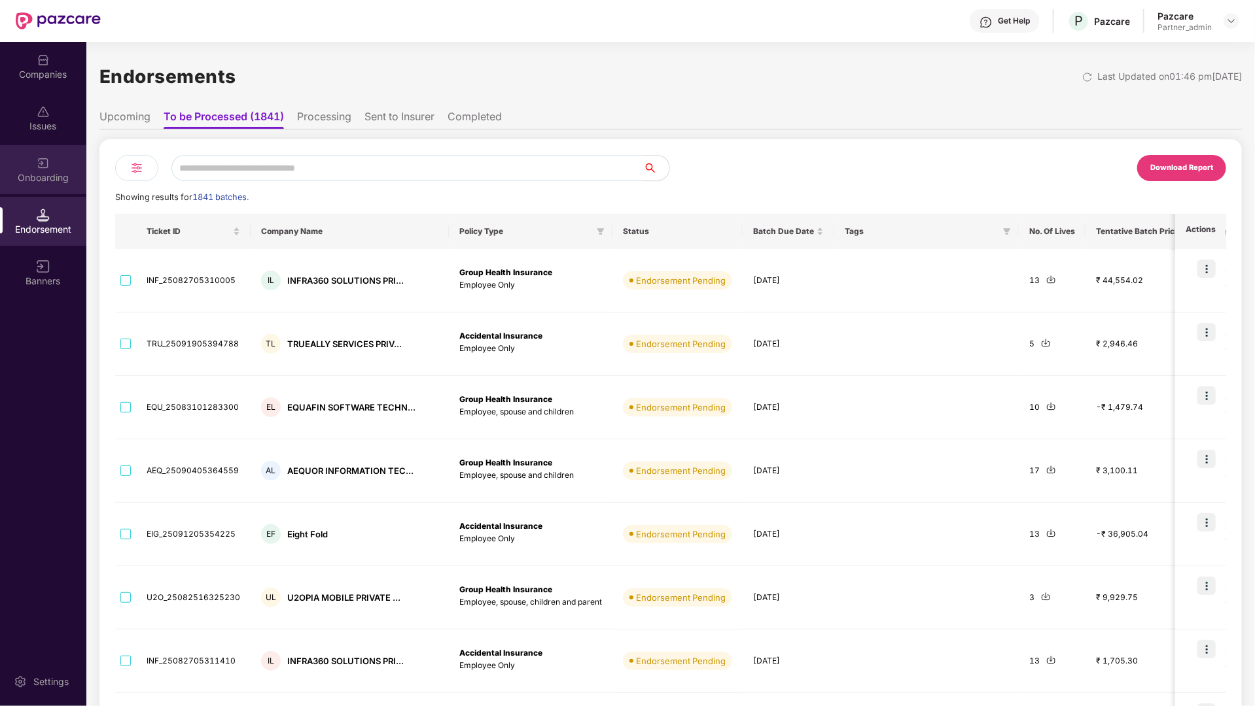
click at [49, 177] on div "Onboarding" at bounding box center [43, 177] width 86 height 13
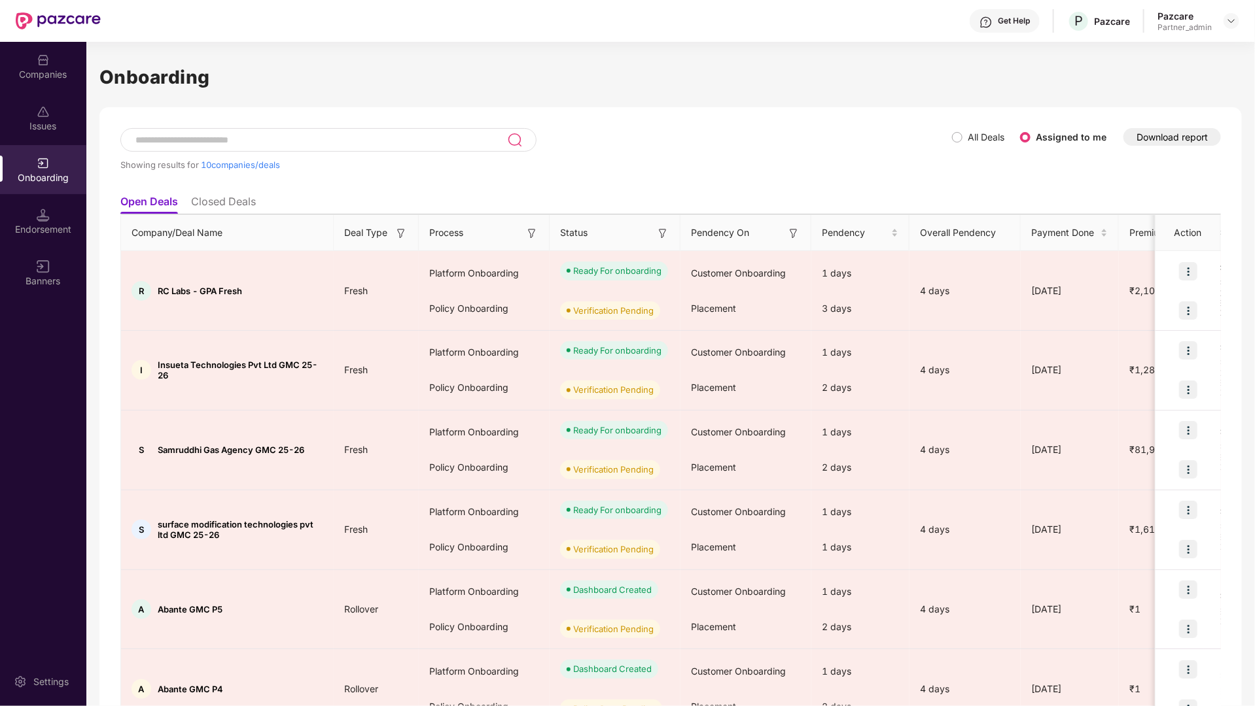
click at [43, 213] on img at bounding box center [43, 215] width 13 height 13
